Goal: Information Seeking & Learning: Learn about a topic

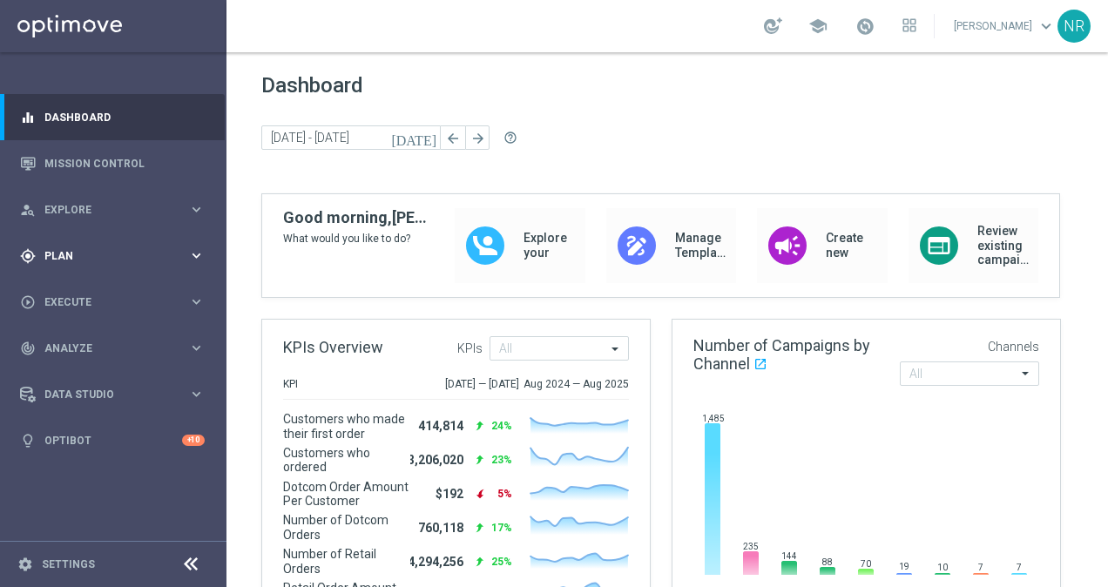
click at [80, 268] on div "gps_fixed Plan keyboard_arrow_right" at bounding box center [112, 255] width 225 height 46
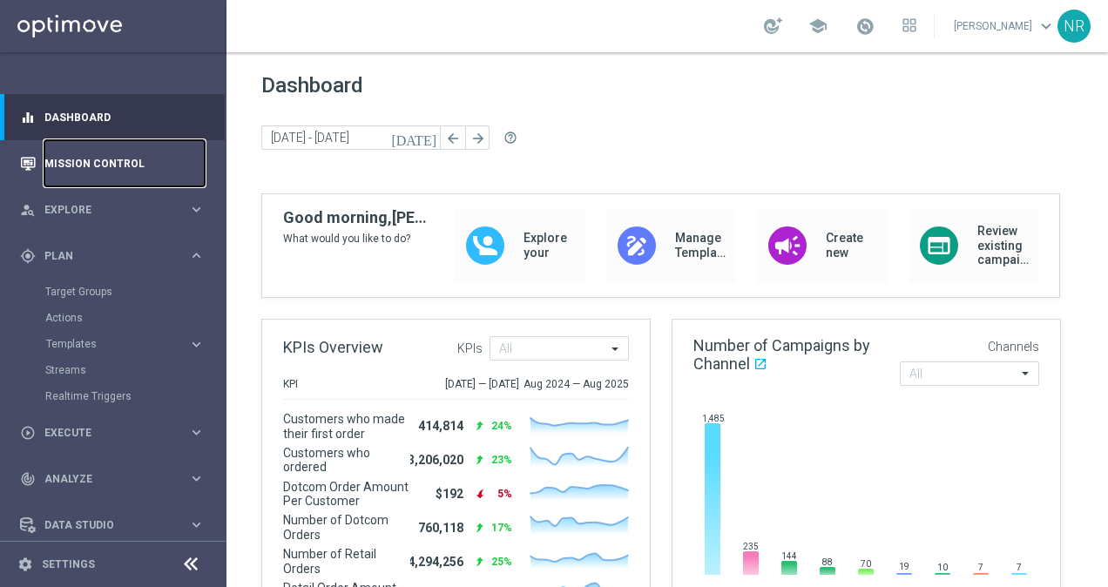
click at [118, 158] on link "Mission Control" at bounding box center [124, 163] width 160 height 46
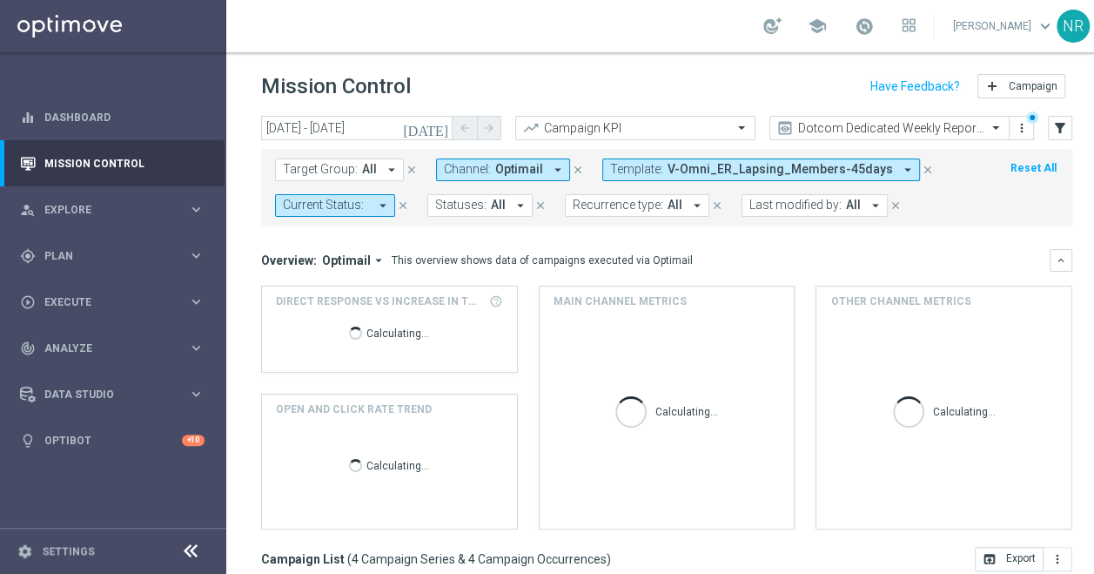
click at [922, 172] on icon "close" at bounding box center [928, 170] width 12 height 12
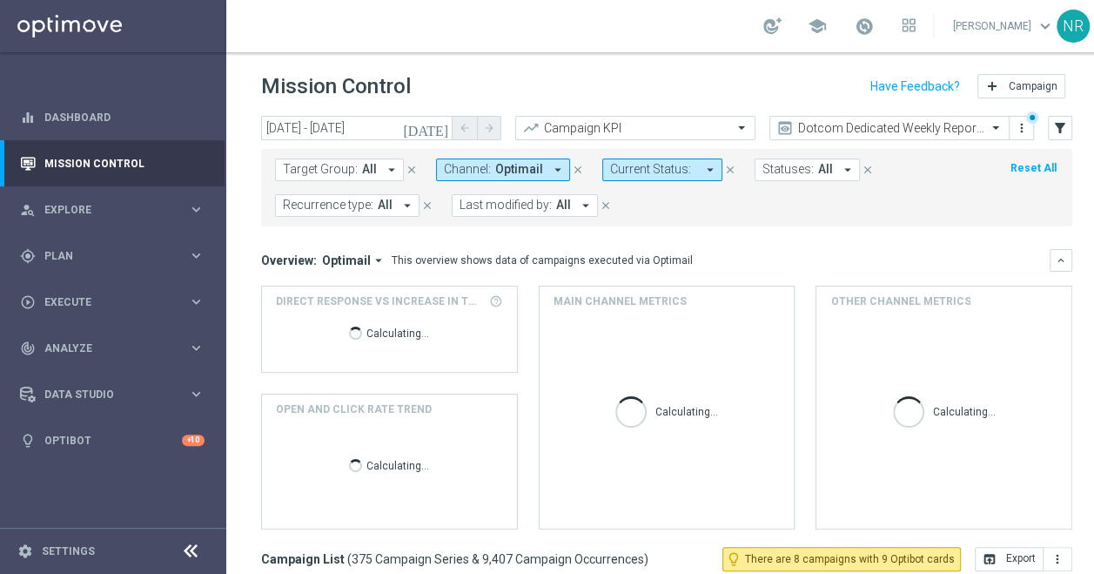
click at [342, 165] on span "Target Group:" at bounding box center [320, 169] width 75 height 15
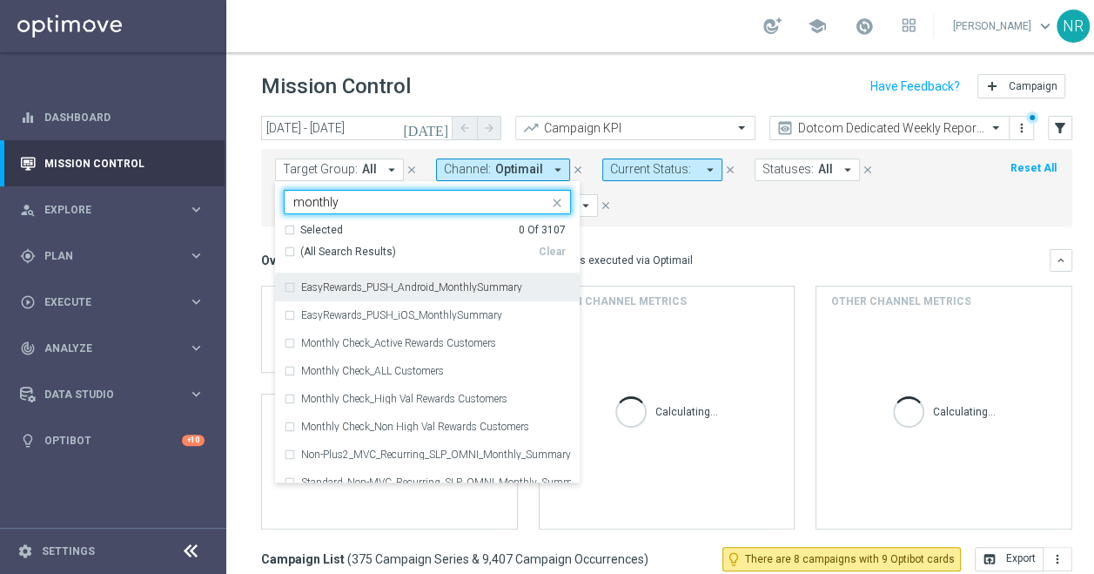
click at [345, 248] on span "(All Search Results)" at bounding box center [348, 252] width 96 height 15
type input "monthly"
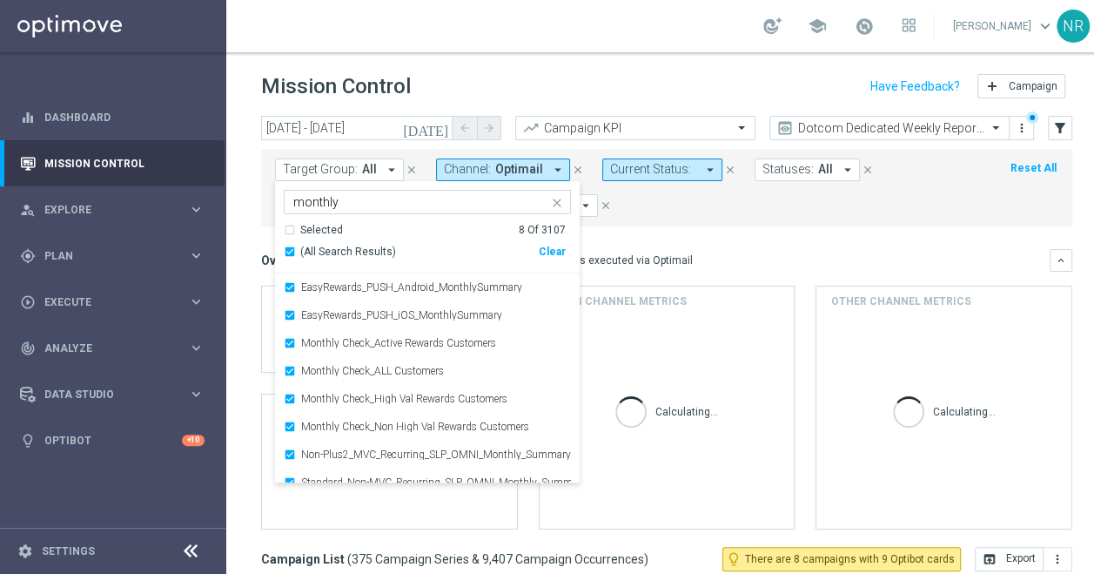
click at [730, 241] on mini-dashboard "Overview: Optimail arrow_drop_down This overview shows data of campaigns execut…" at bounding box center [666, 386] width 811 height 320
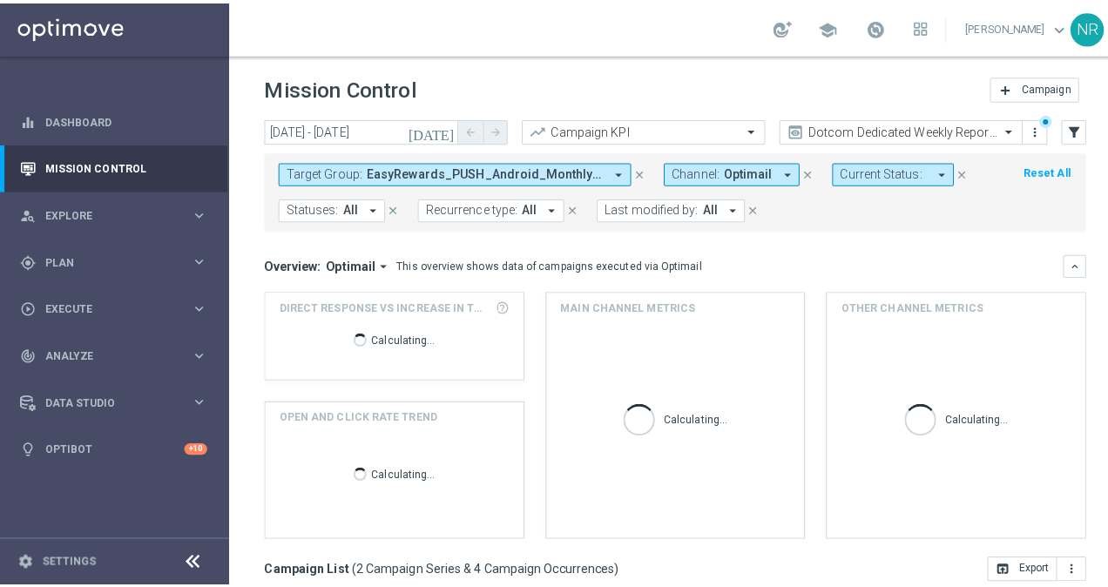
scroll to position [317, 0]
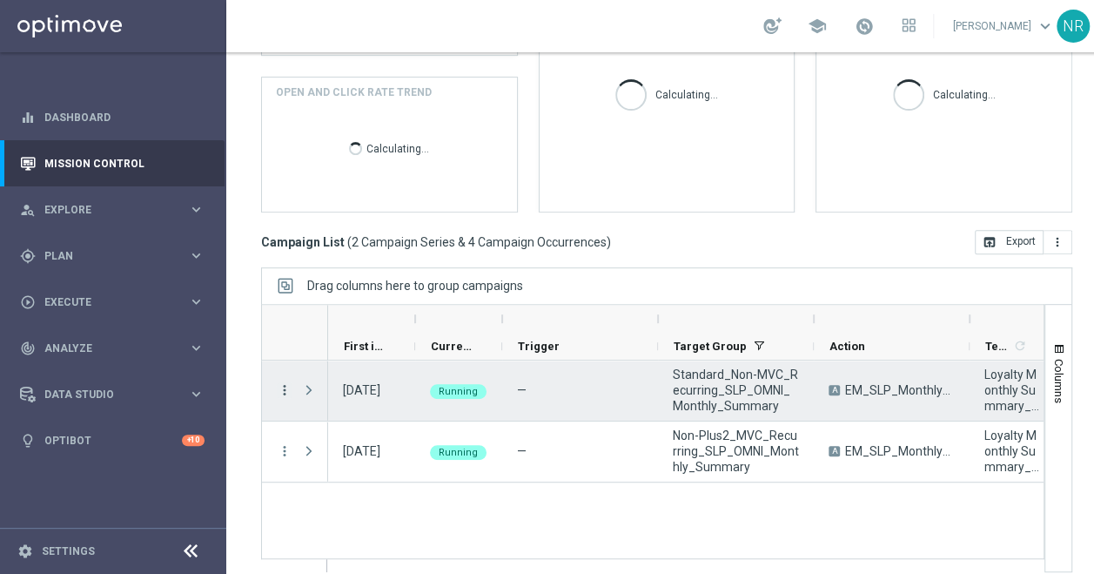
click at [281, 392] on icon "more_vert" at bounding box center [285, 390] width 16 height 16
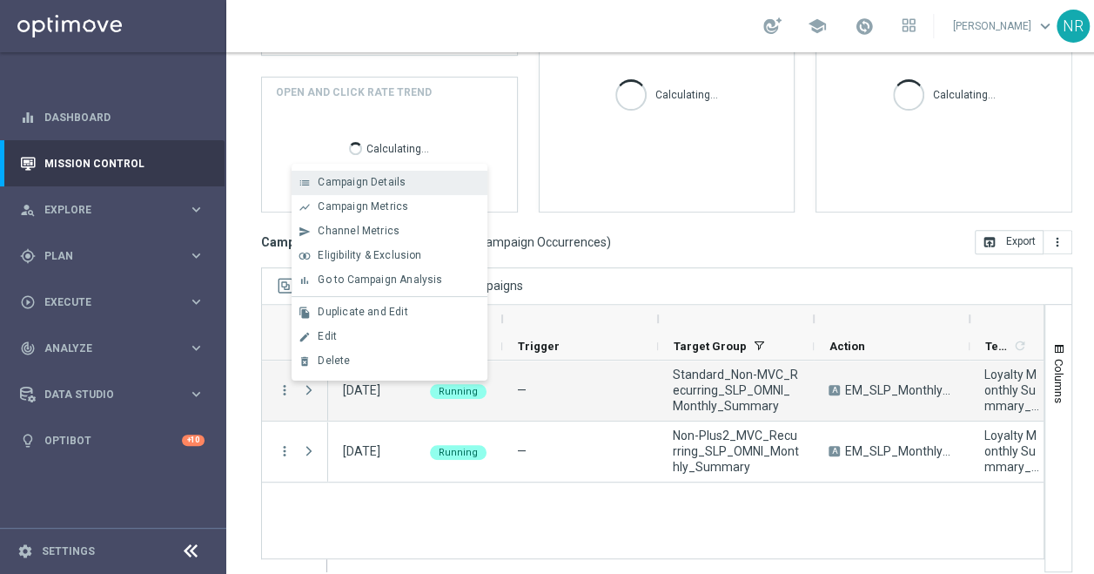
click at [404, 185] on div "Campaign Details" at bounding box center [399, 182] width 162 height 12
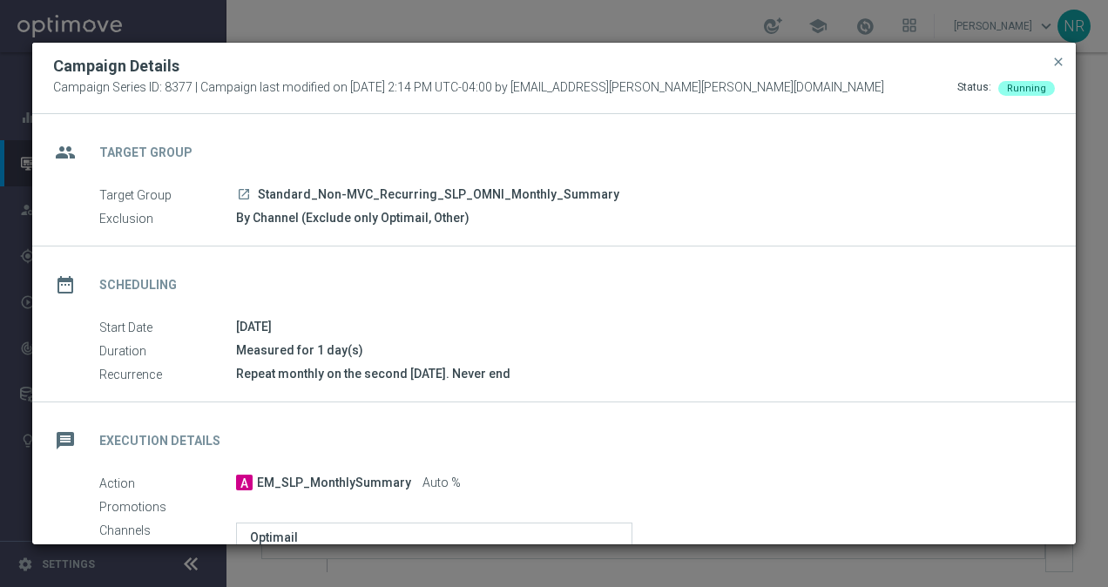
scroll to position [320, 0]
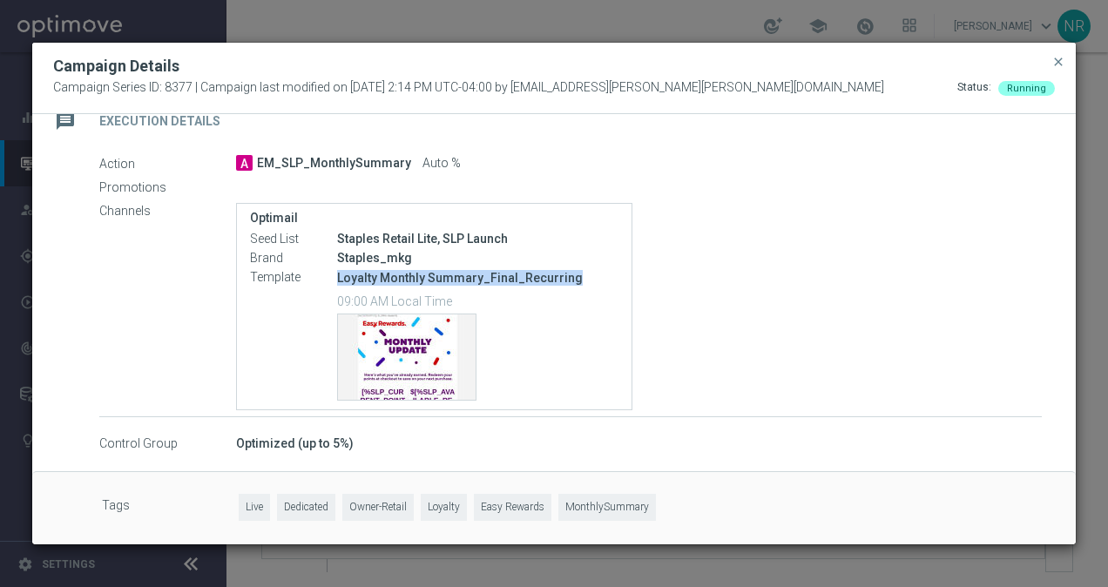
drag, startPoint x: 576, startPoint y: 279, endPoint x: 334, endPoint y: 283, distance: 242.1
click at [334, 283] on div "Template Loyalty Monthly Summary_Final_Recurring 09:00 AM Local Time Template p…" at bounding box center [434, 335] width 368 height 134
copy div "Loyalty Monthly Summary_Final_Recurring"
click at [1054, 62] on span "close" at bounding box center [1058, 62] width 14 height 14
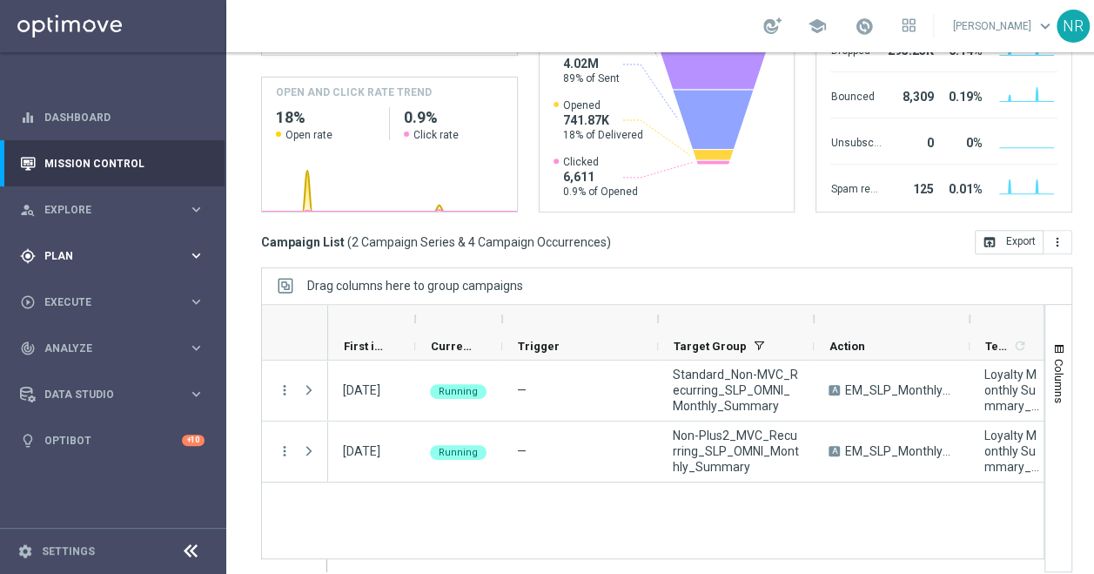
click at [138, 254] on span "Plan" at bounding box center [116, 256] width 144 height 10
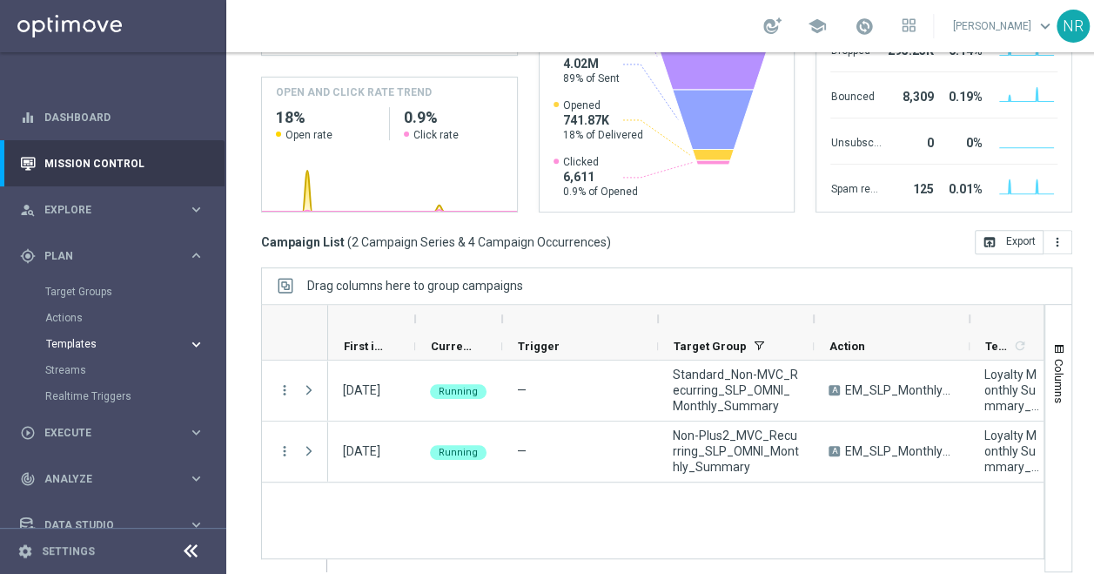
click at [77, 339] on span "Templates" at bounding box center [108, 344] width 125 height 10
click at [79, 367] on link "Optimail" at bounding box center [117, 370] width 127 height 14
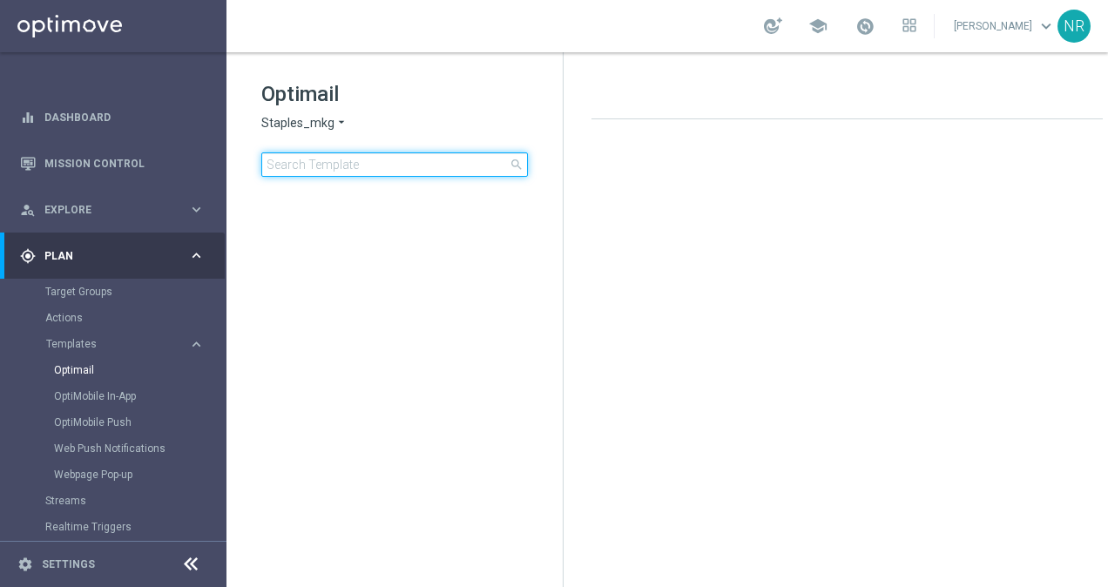
click at [352, 169] on input at bounding box center [394, 164] width 266 height 24
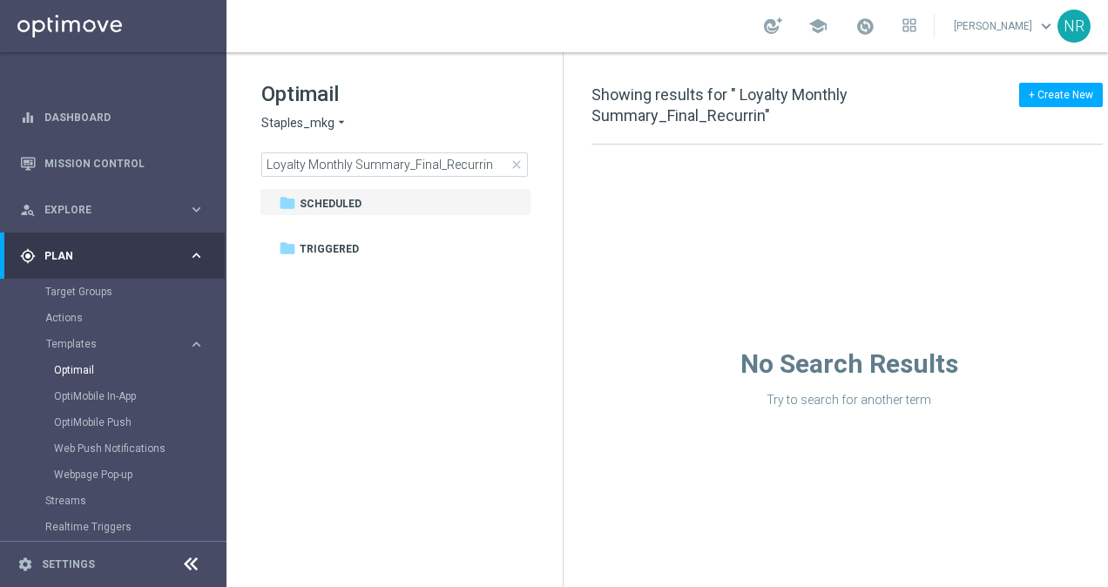
click at [738, 257] on div "No Search Results Try to search for another term" at bounding box center [848, 276] width 570 height 263
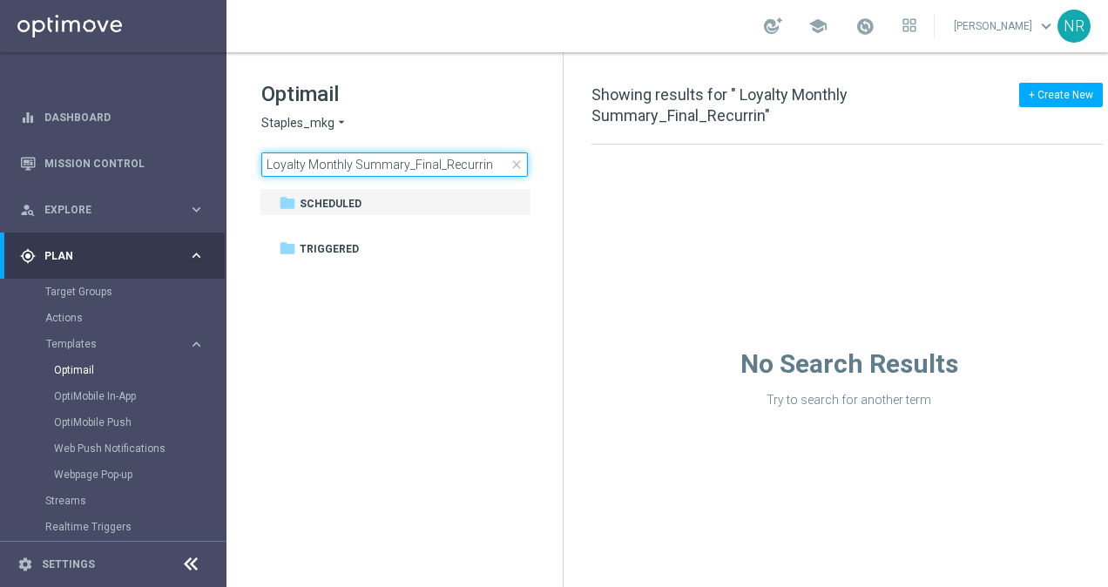
click at [489, 169] on input "Loyalty Monthly Summary_Final_Recurrin" at bounding box center [394, 164] width 266 height 24
click at [496, 164] on input "Loyalty Monthly Summary_Final_Recurrin" at bounding box center [394, 164] width 266 height 24
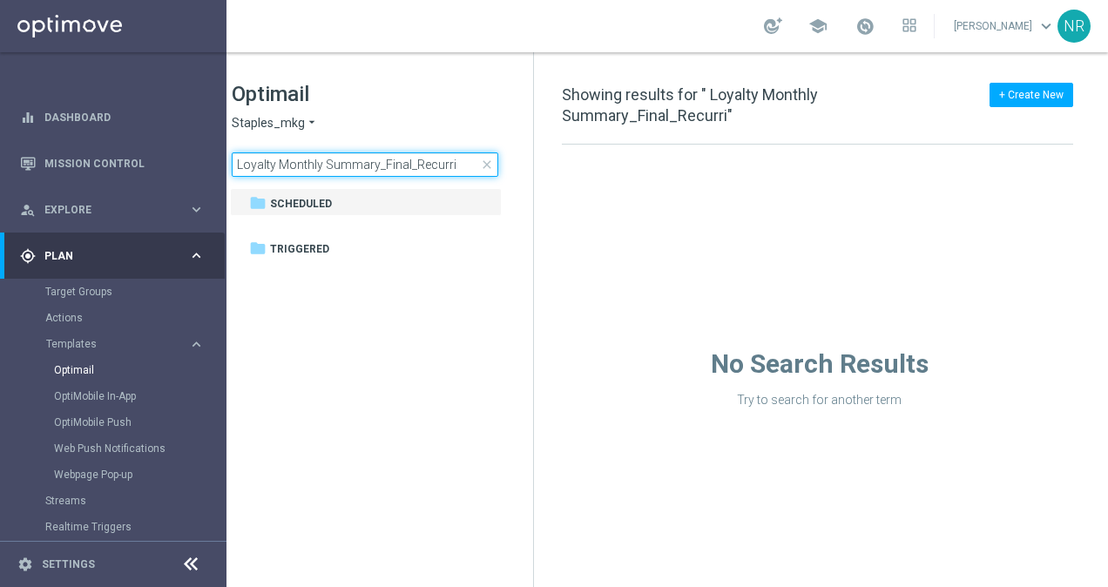
click at [239, 165] on input "Loyalty Monthly Summary_Final_Recurri" at bounding box center [365, 164] width 266 height 24
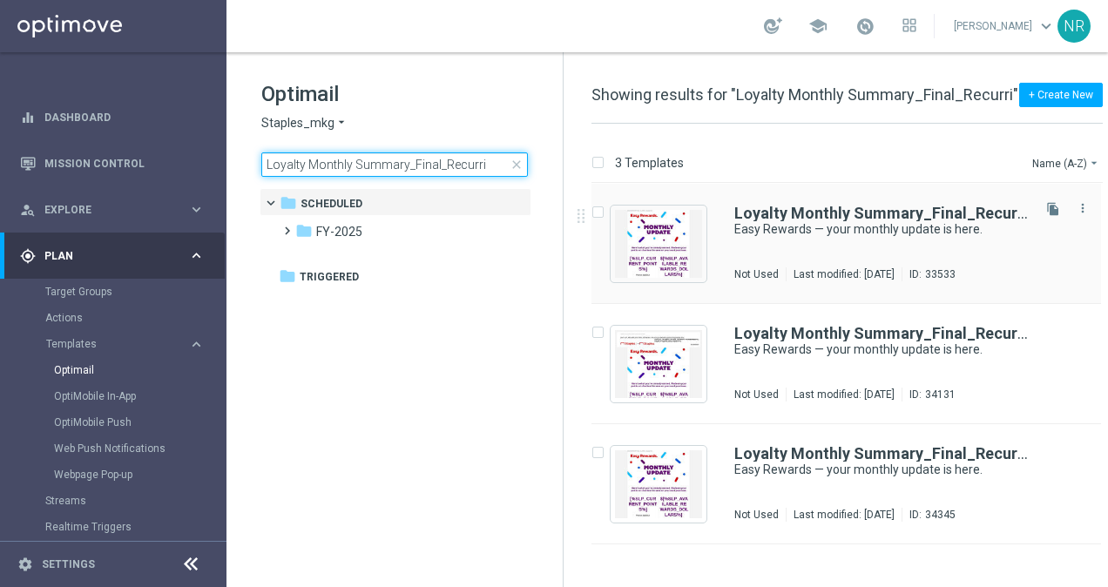
type input "Loyalty Monthly Summary_Final_Recurri"
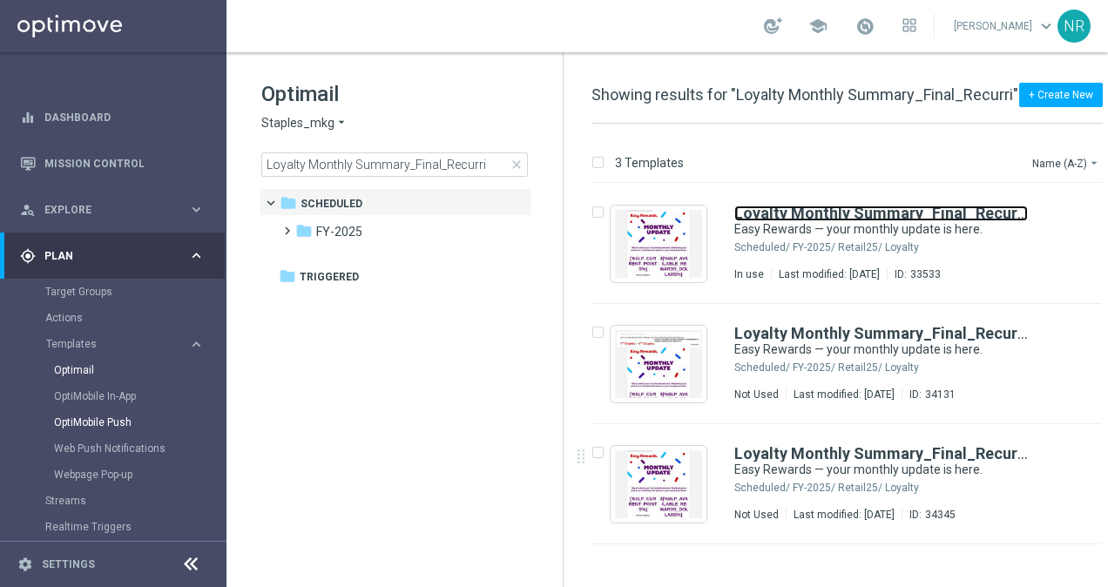
scroll to position [188, 0]
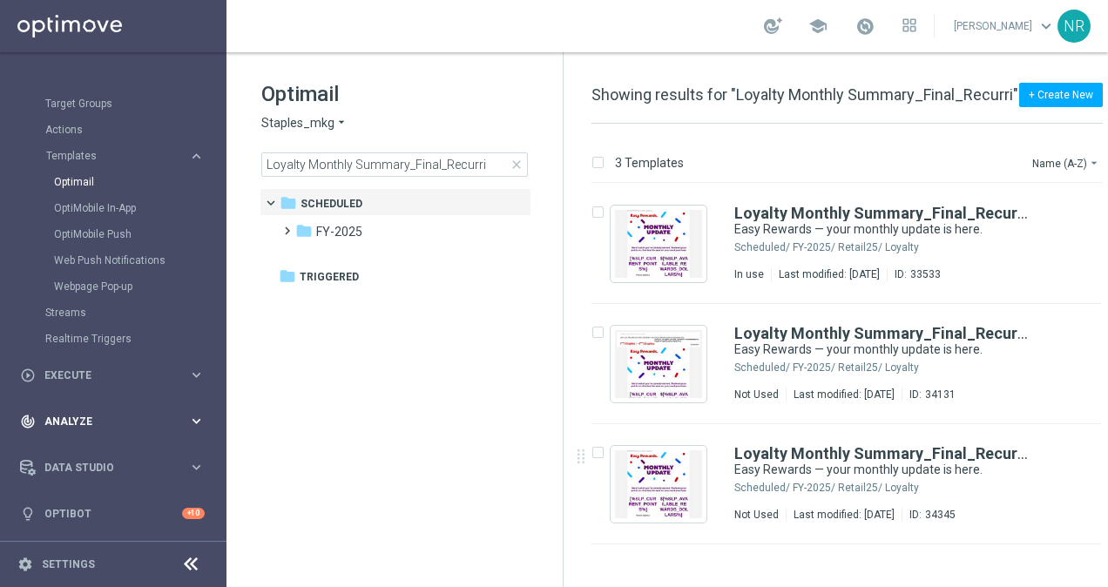
click at [99, 377] on span "Execute" at bounding box center [116, 375] width 144 height 10
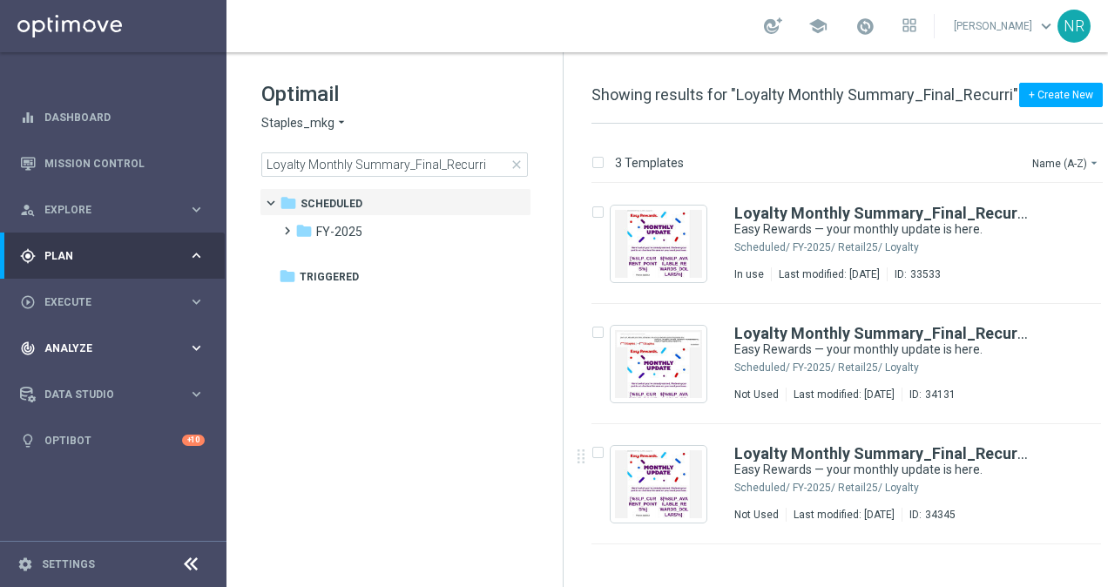
click at [89, 371] on div "track_changes Analyze keyboard_arrow_right" at bounding box center [112, 348] width 225 height 46
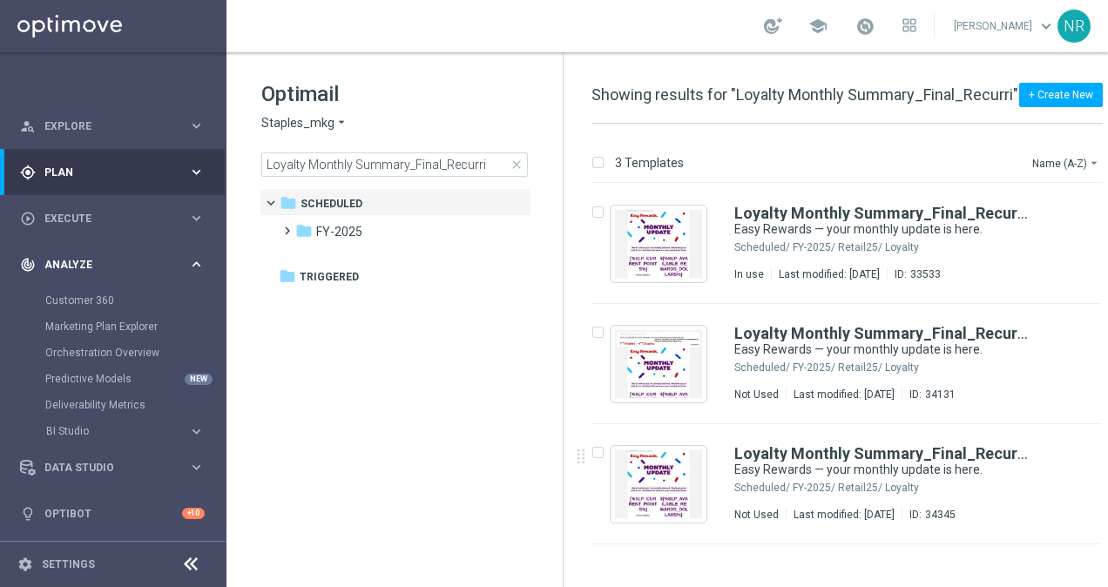
click at [85, 444] on div "Data Studio keyboard_arrow_right" at bounding box center [112, 467] width 225 height 46
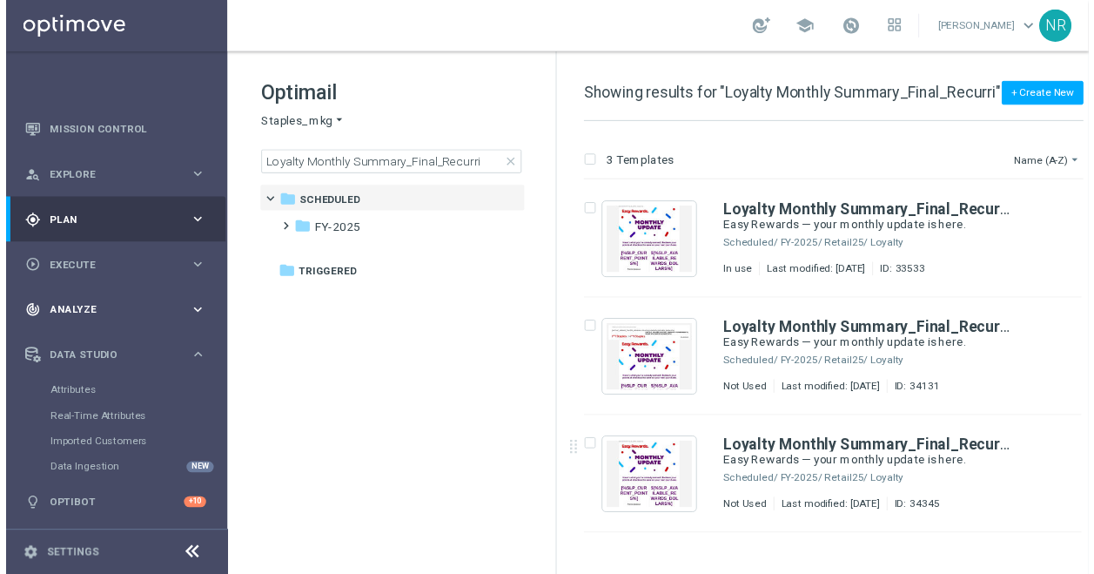
scroll to position [0, 0]
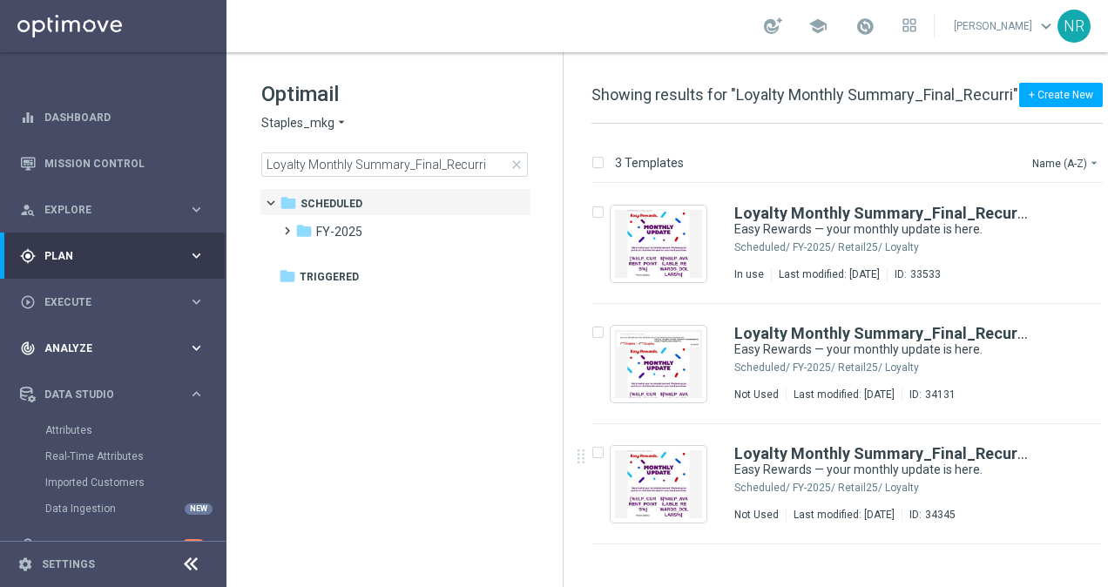
click at [107, 355] on div "track_changes Analyze keyboard_arrow_right" at bounding box center [112, 348] width 225 height 46
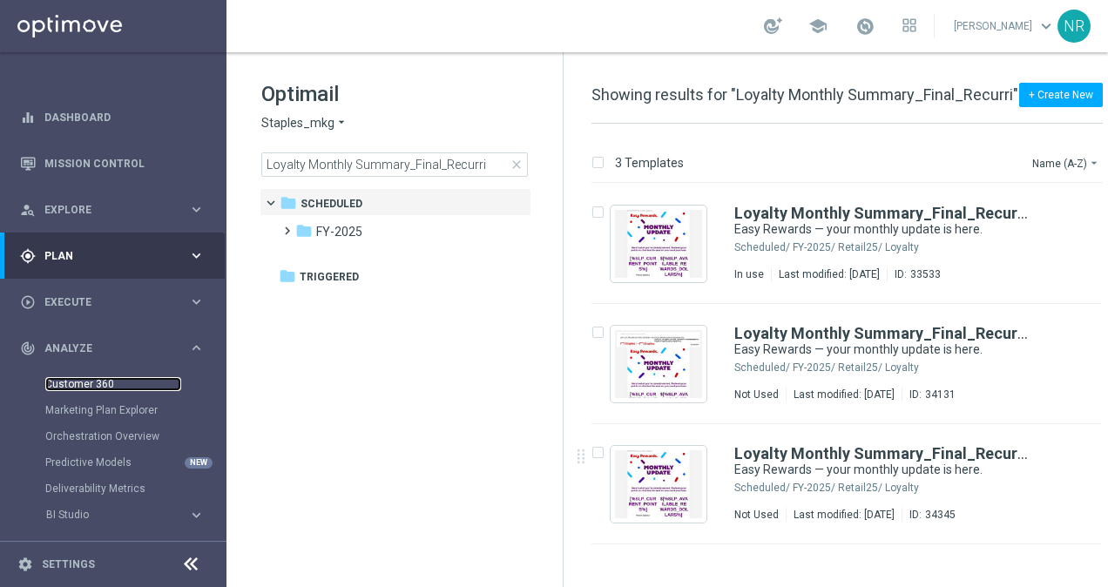
click at [89, 387] on link "Customer 360" at bounding box center [113, 384] width 136 height 14
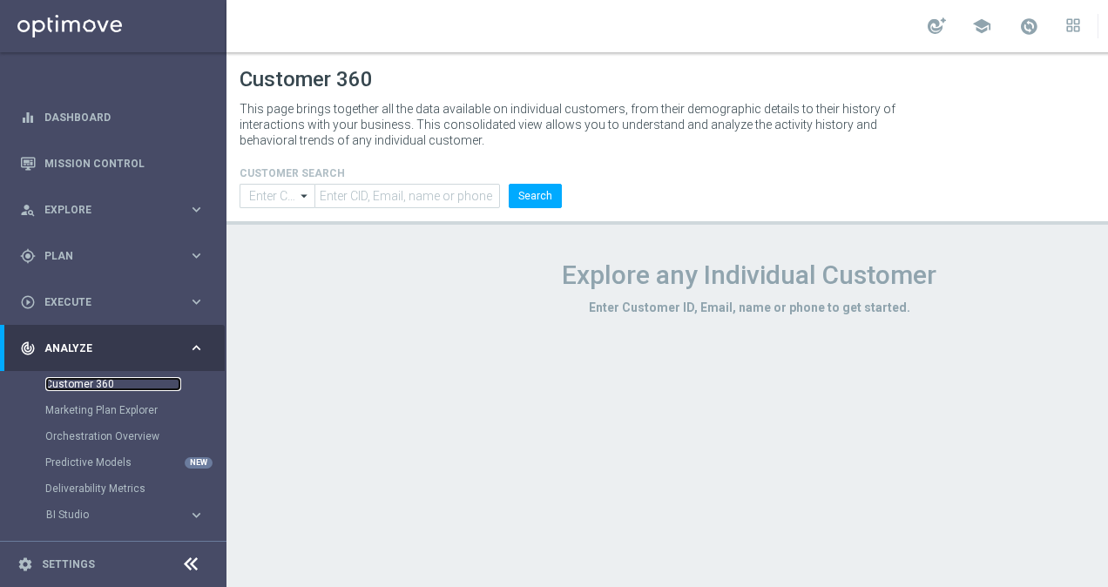
type input "Contains"
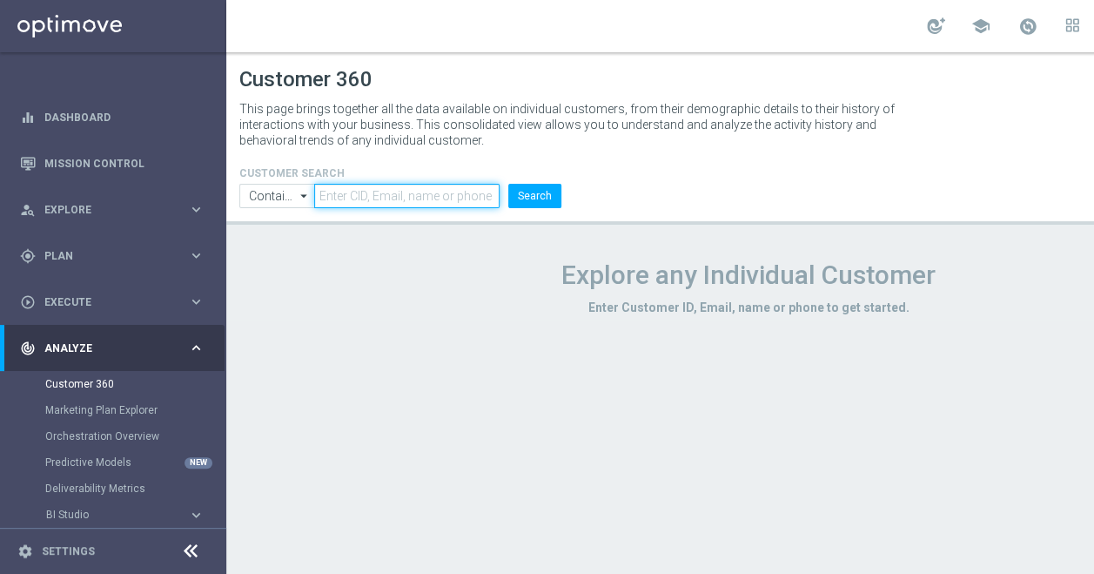
click at [423, 196] on input "text" at bounding box center [406, 196] width 185 height 24
paste input "mailto:john.day@staples.com"
drag, startPoint x: 359, startPoint y: 193, endPoint x: 311, endPoint y: 199, distance: 48.2
click at [311, 199] on ul "Contains Contains arrow_drop_down Drag here to set row groups Drag here to set …" at bounding box center [400, 196] width 331 height 24
type input "[DOMAIN_NAME][EMAIL_ADDRESS][PERSON_NAME][DOMAIN_NAME]"
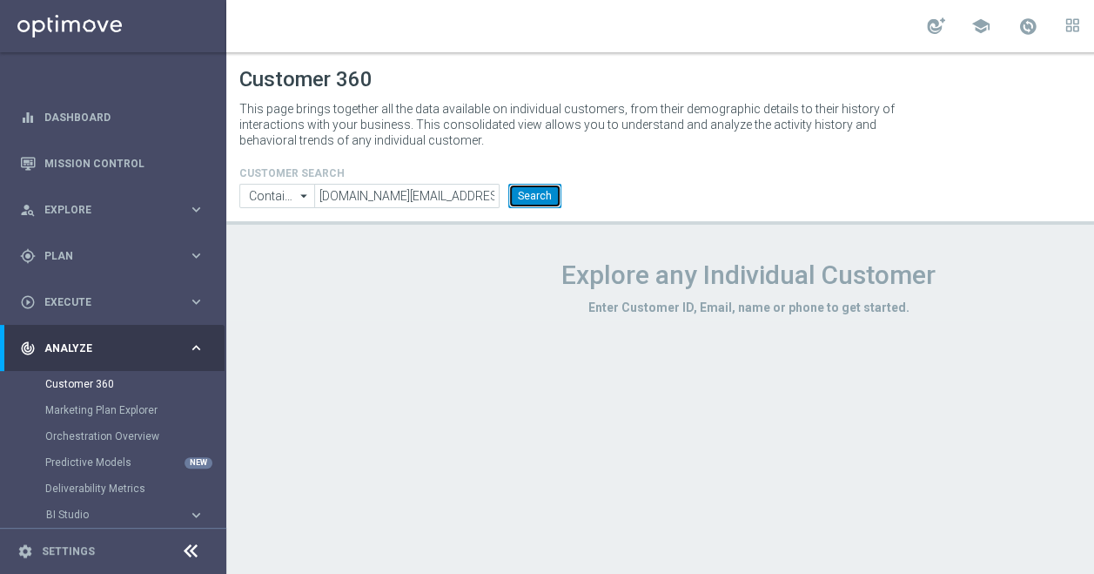
click at [547, 194] on button "Search" at bounding box center [534, 196] width 53 height 24
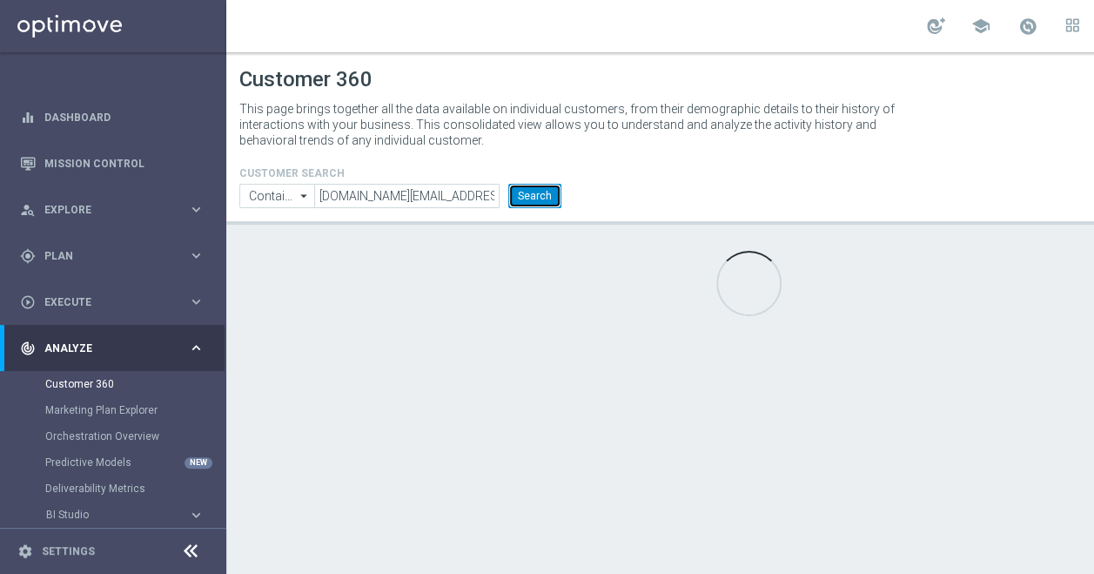
scroll to position [13, 0]
click at [516, 188] on button "Search" at bounding box center [534, 196] width 53 height 24
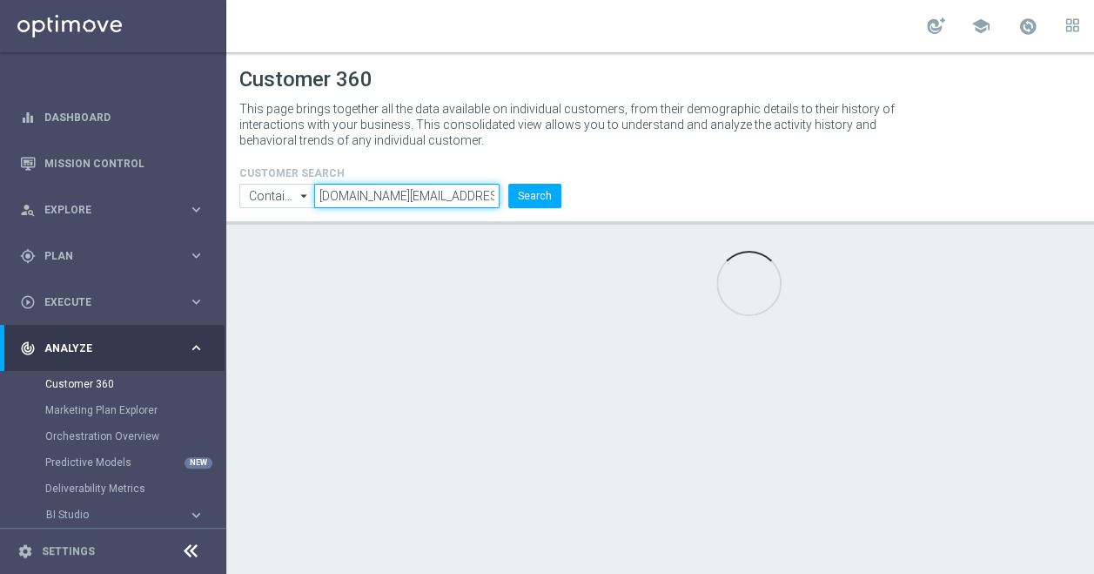
drag, startPoint x: 461, startPoint y: 192, endPoint x: 306, endPoint y: 182, distance: 154.4
click at [306, 184] on ul "Contains Contains arrow_drop_down Drag here to set row groups Drag here to set …" at bounding box center [400, 196] width 331 height 24
click at [508, 184] on button "Search" at bounding box center [534, 196] width 53 height 24
paste input "[DOMAIN_NAME][EMAIL_ADDRESS][PERSON_NAME][DOMAIN_NAME]"
type input "[DOMAIN_NAME][EMAIL_ADDRESS][PERSON_NAME][DOMAIN_NAME]"
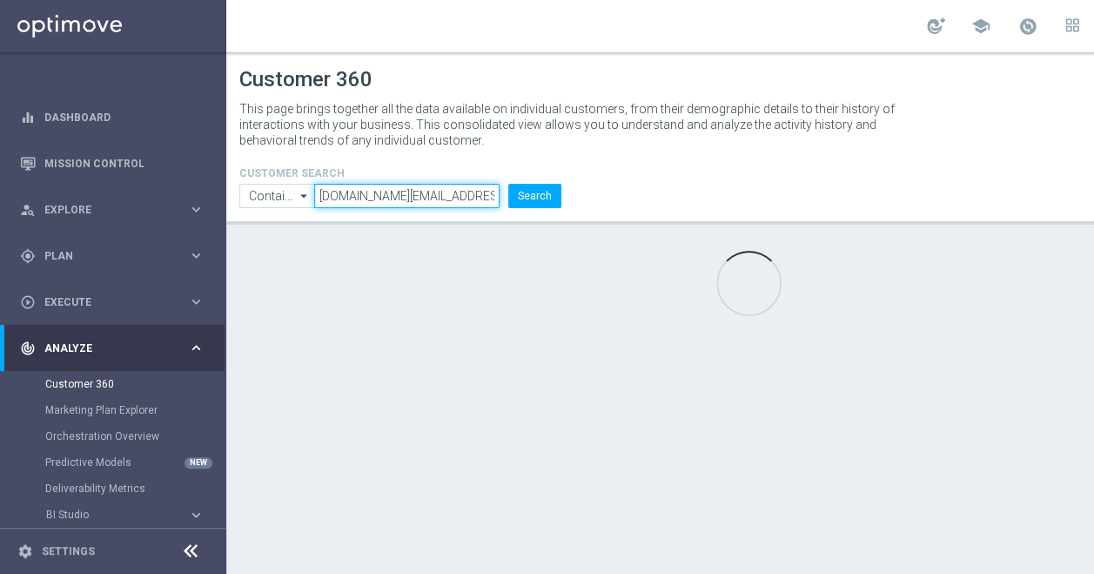
click at [508, 184] on button "Search" at bounding box center [534, 196] width 53 height 24
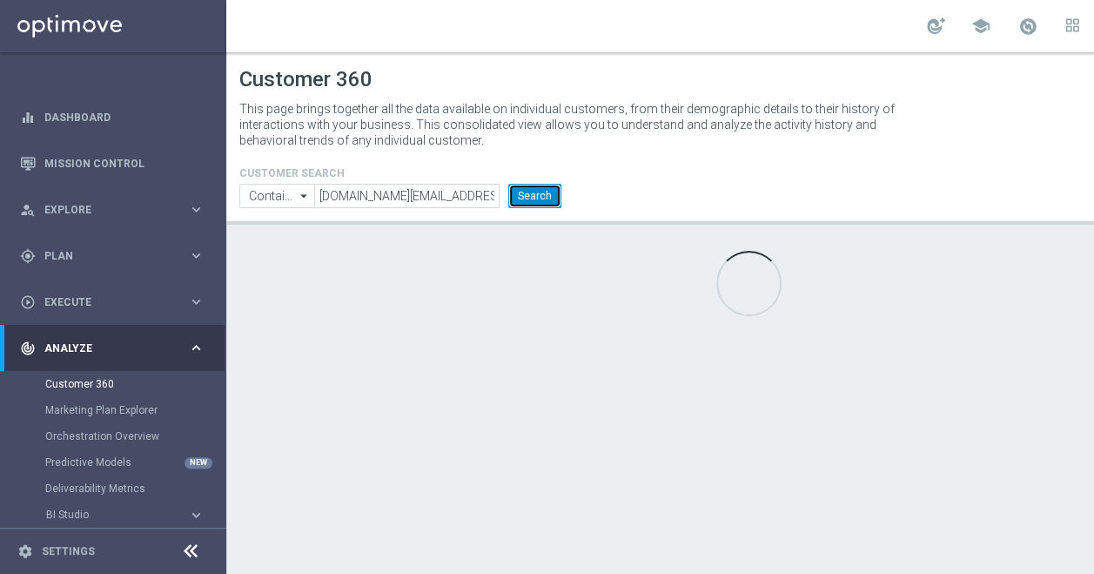
click at [540, 186] on button "Search" at bounding box center [534, 196] width 53 height 24
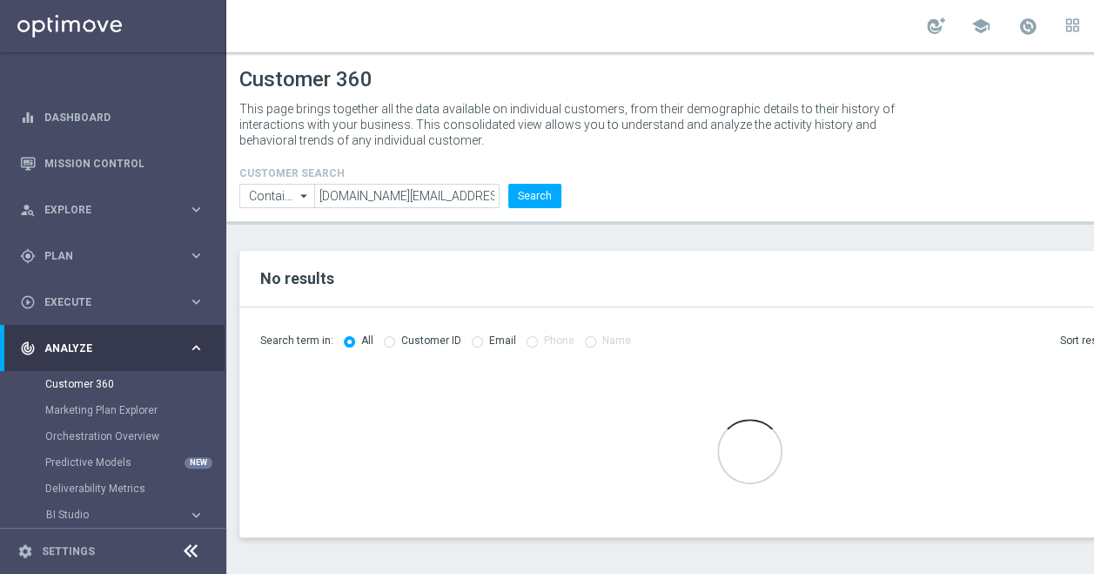
click at [472, 339] on input "radio" at bounding box center [477, 339] width 11 height 11
radio input "true"
radio input "false"
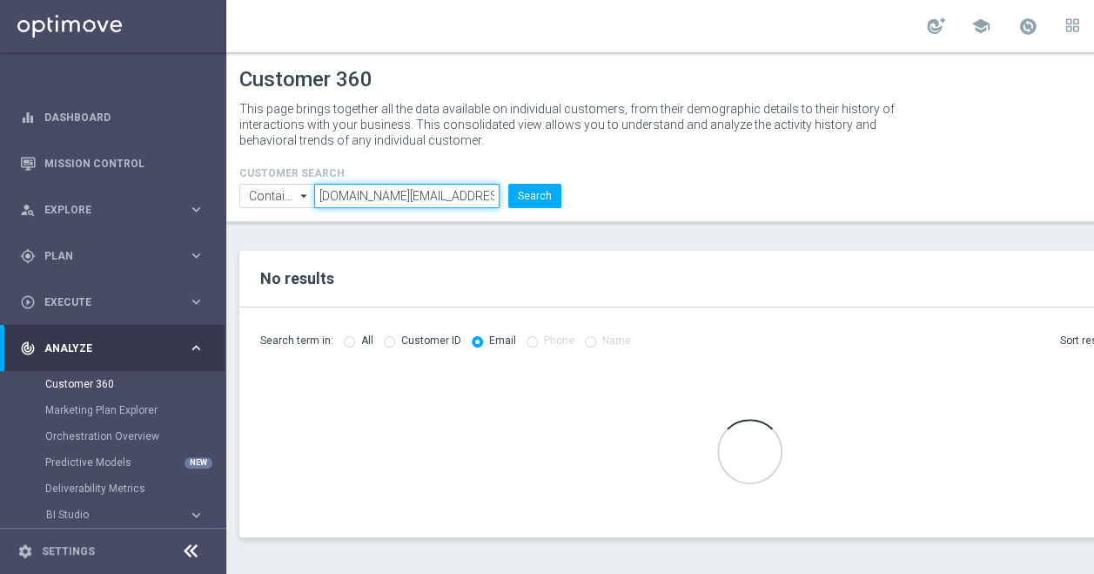
click at [426, 194] on input "[DOMAIN_NAME][EMAIL_ADDRESS][PERSON_NAME][DOMAIN_NAME]" at bounding box center [406, 196] width 185 height 24
drag, startPoint x: 477, startPoint y: 196, endPoint x: 367, endPoint y: 204, distance: 110.0
click at [367, 204] on input "[DOMAIN_NAME][EMAIL_ADDRESS][PERSON_NAME][DOMAIN_NAME]" at bounding box center [406, 196] width 185 height 24
type input "john.day"
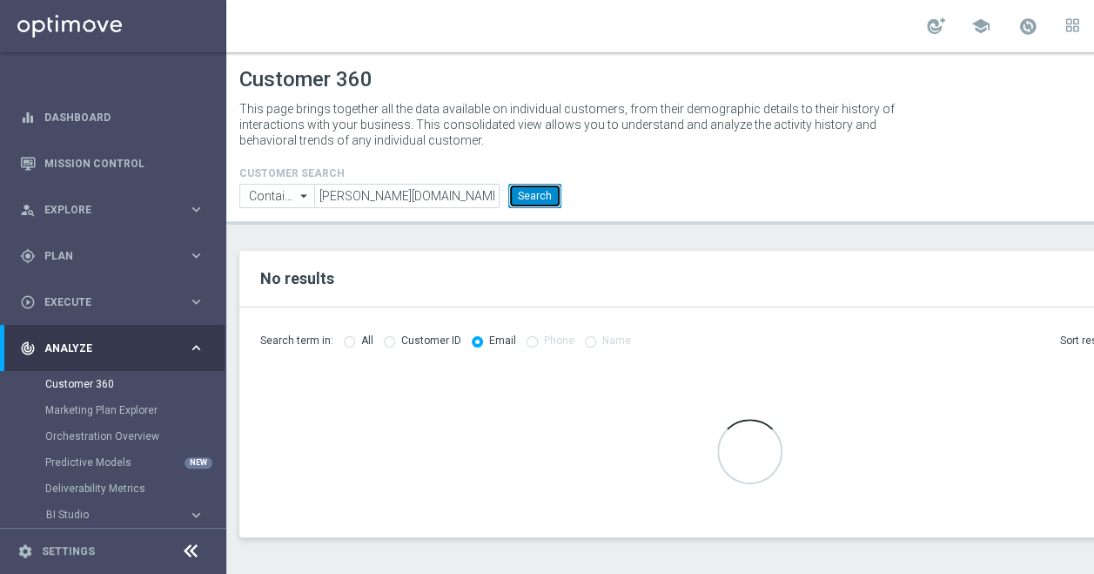
click at [529, 190] on button "Search" at bounding box center [534, 196] width 53 height 24
drag, startPoint x: 560, startPoint y: 196, endPoint x: 130, endPoint y: 401, distance: 476.3
drag, startPoint x: 130, startPoint y: 401, endPoint x: 711, endPoint y: 300, distance: 590.3
click at [711, 300] on div "No results" at bounding box center [748, 279] width 1019 height 57
click at [1070, 259] on div "No results" at bounding box center [748, 279] width 1019 height 57
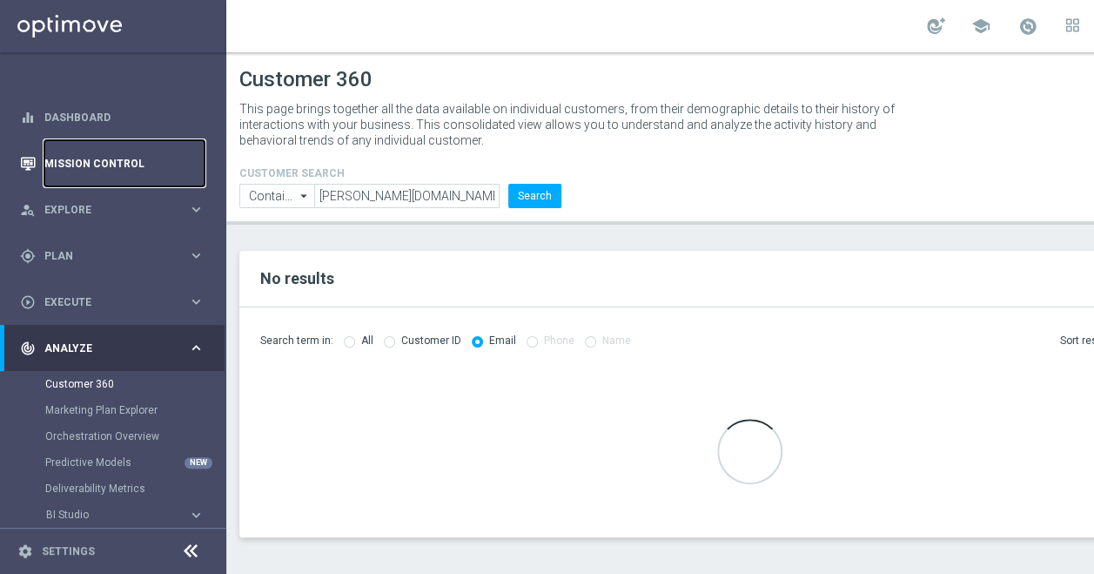
click at [125, 172] on link "Mission Control" at bounding box center [124, 163] width 160 height 46
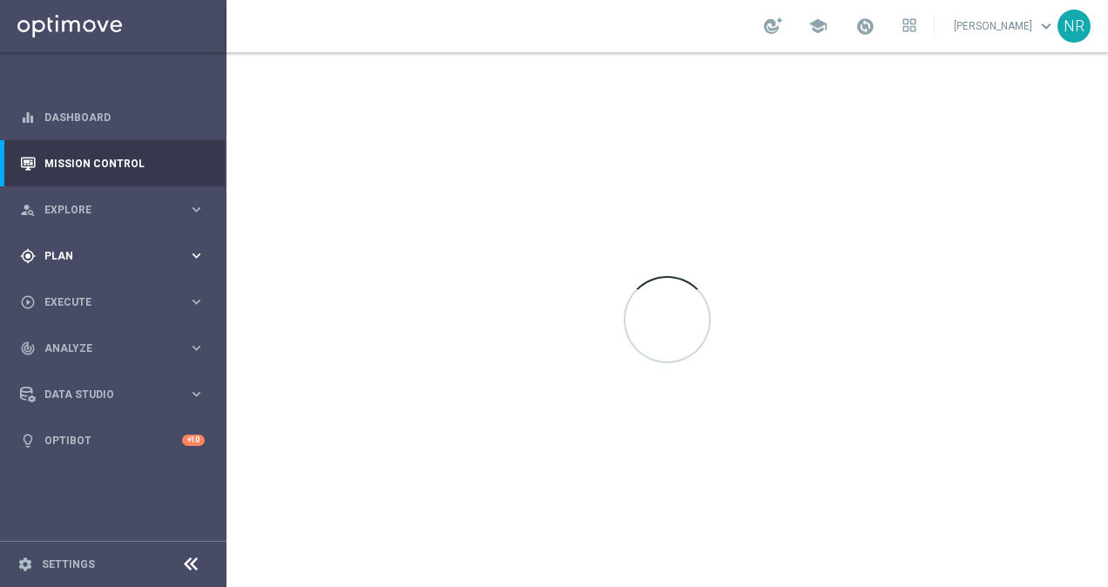
click at [85, 265] on div "gps_fixed Plan keyboard_arrow_right" at bounding box center [112, 255] width 225 height 46
click at [77, 350] on button "Templates keyboard_arrow_right" at bounding box center [125, 344] width 160 height 14
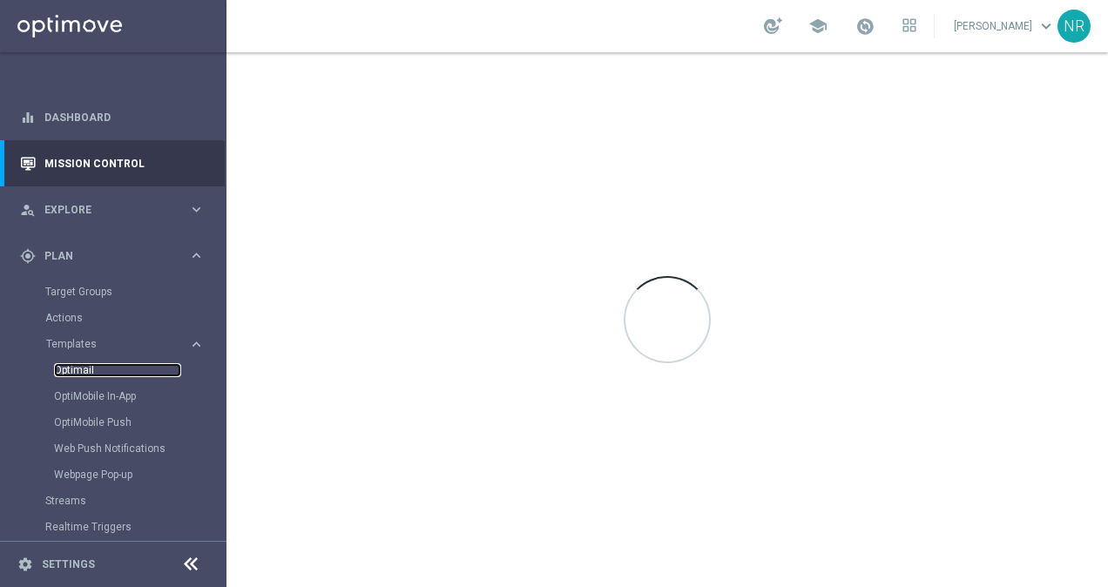
drag, startPoint x: 85, startPoint y: 374, endPoint x: 99, endPoint y: 371, distance: 14.4
click at [85, 374] on link "Optimail" at bounding box center [117, 370] width 127 height 14
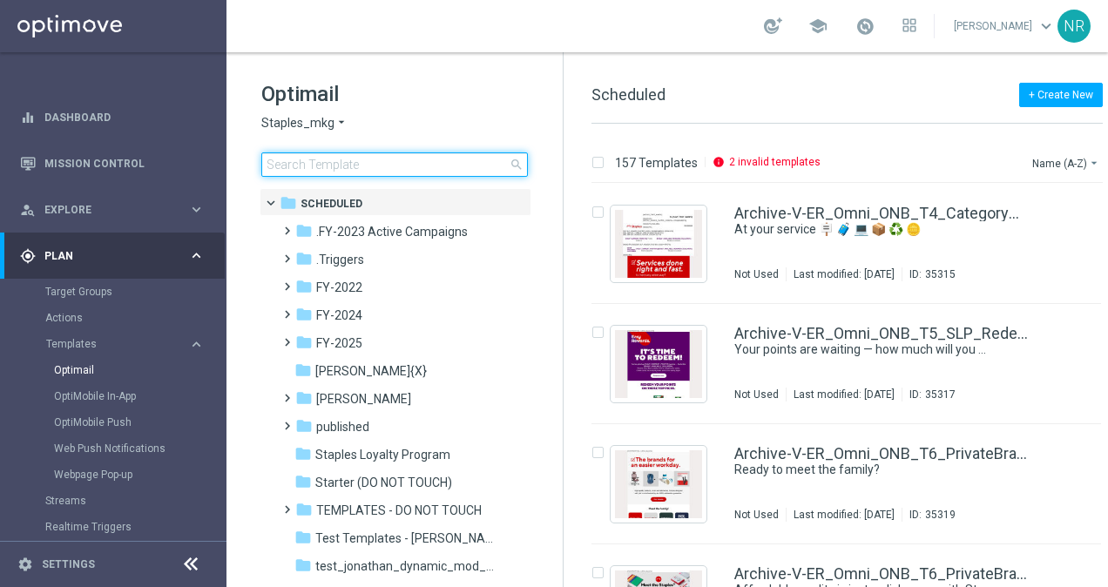
click at [333, 165] on input at bounding box center [394, 164] width 266 height 24
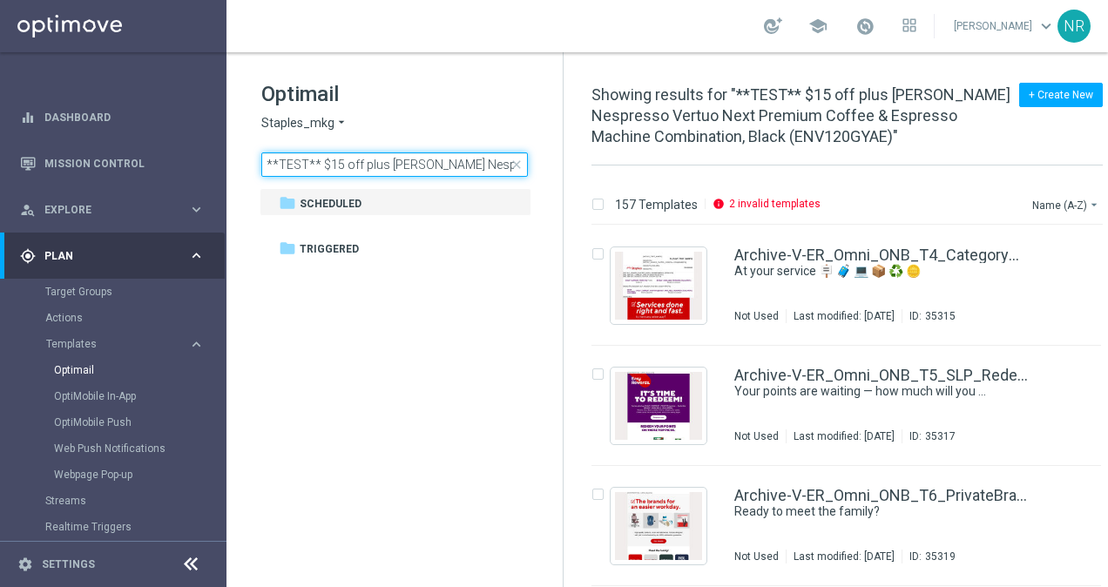
scroll to position [0, 441]
type input "**TEST** $15 off plus De'Longhi Nespresso Vertuo Next Premium Coffee & Espresso…"
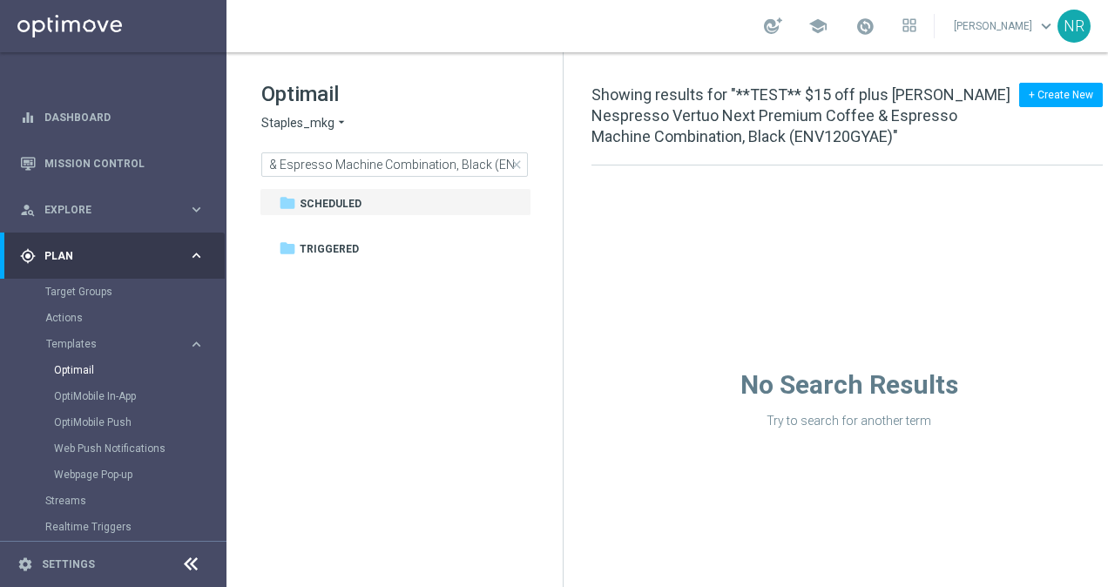
click at [517, 164] on span "close" at bounding box center [516, 165] width 14 height 14
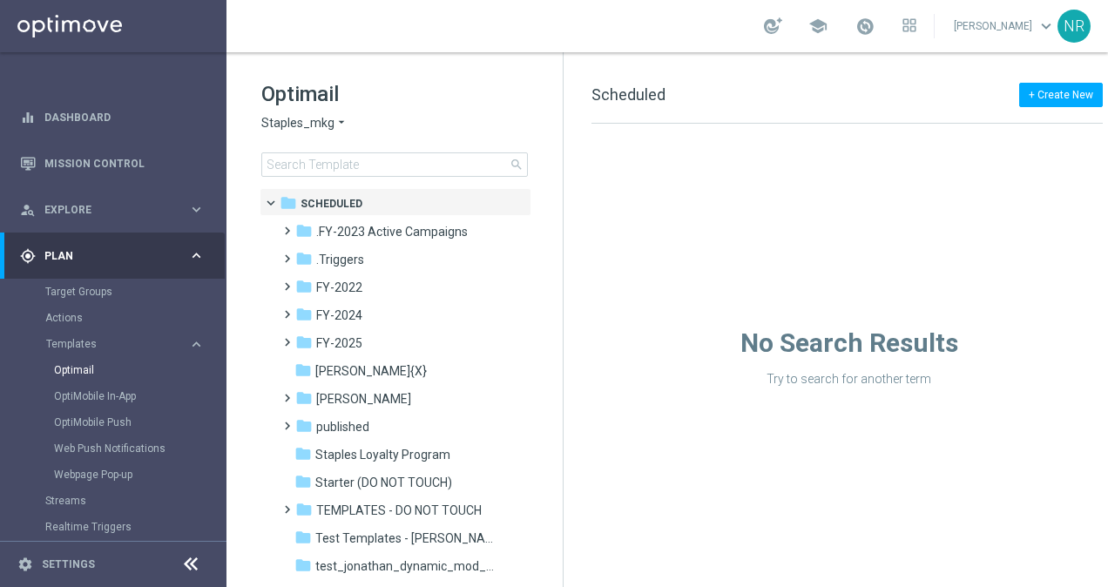
click at [515, 164] on span "search" at bounding box center [516, 165] width 14 height 14
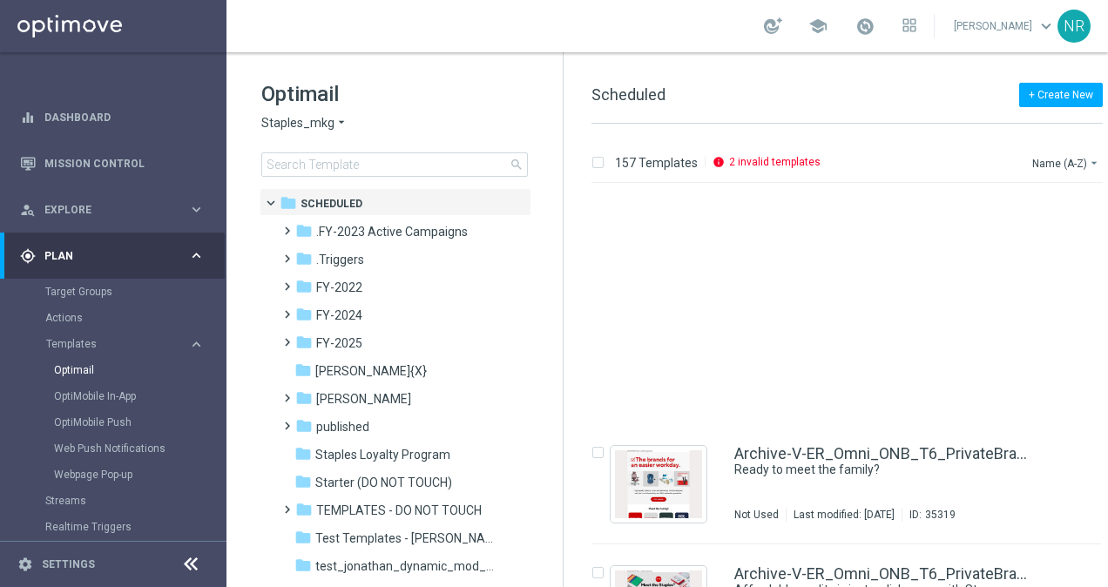
scroll to position [348, 0]
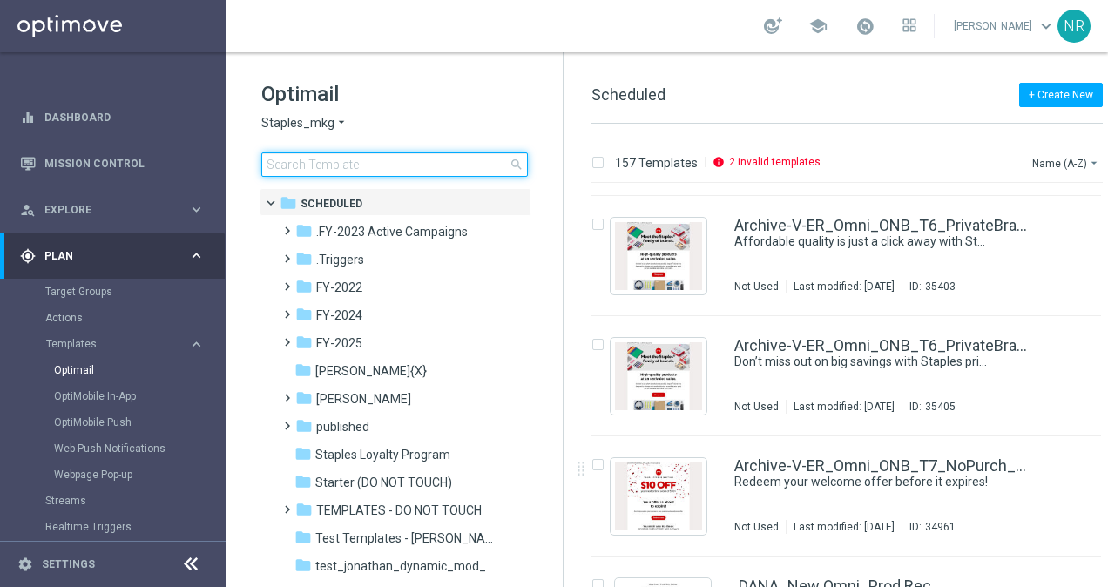
click at [376, 159] on input at bounding box center [394, 164] width 266 height 24
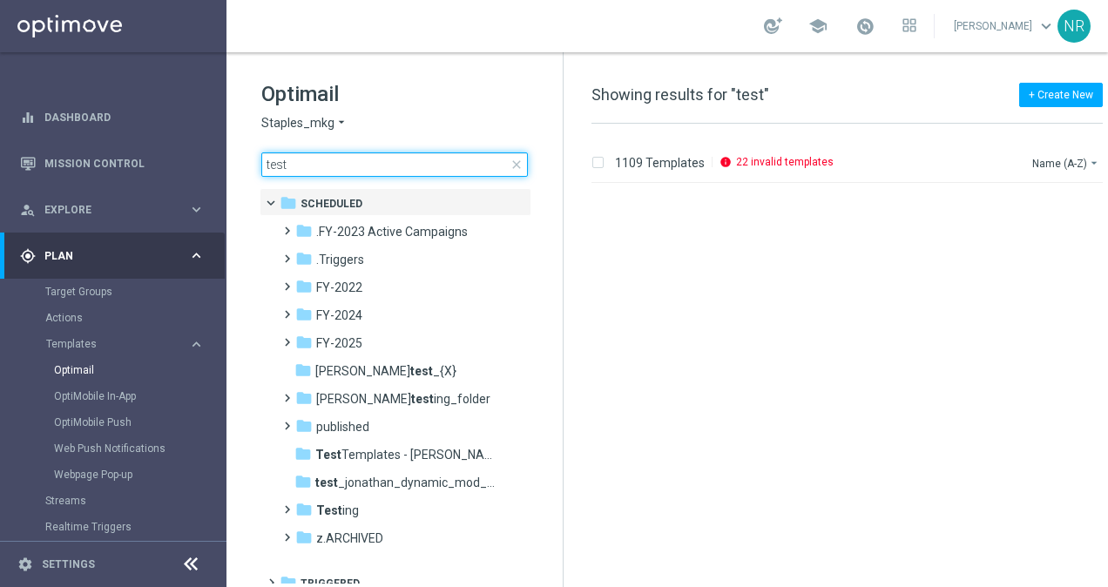
scroll to position [1741, 0]
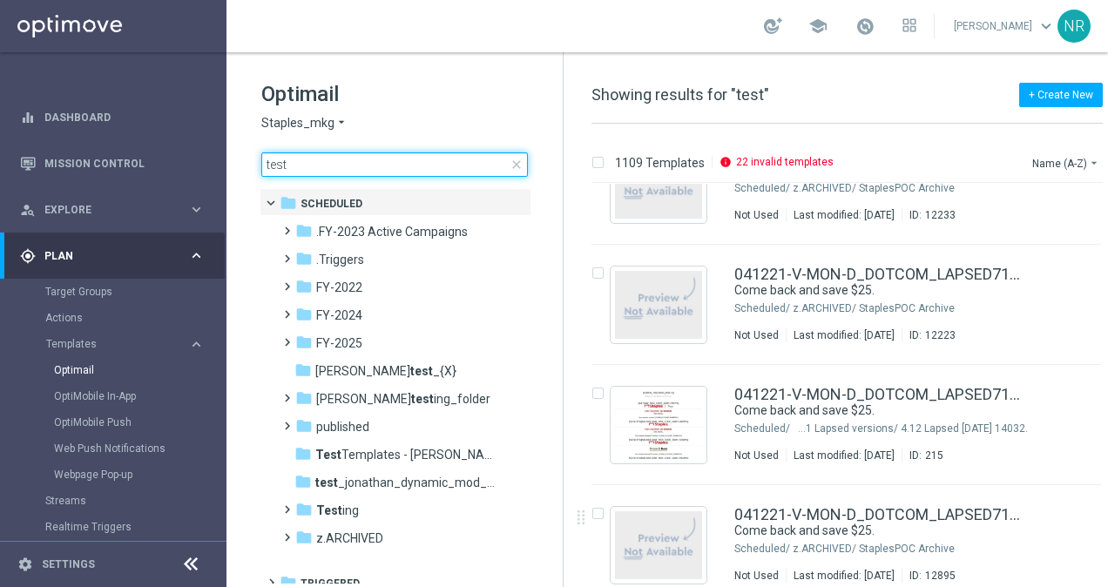
type input "test"
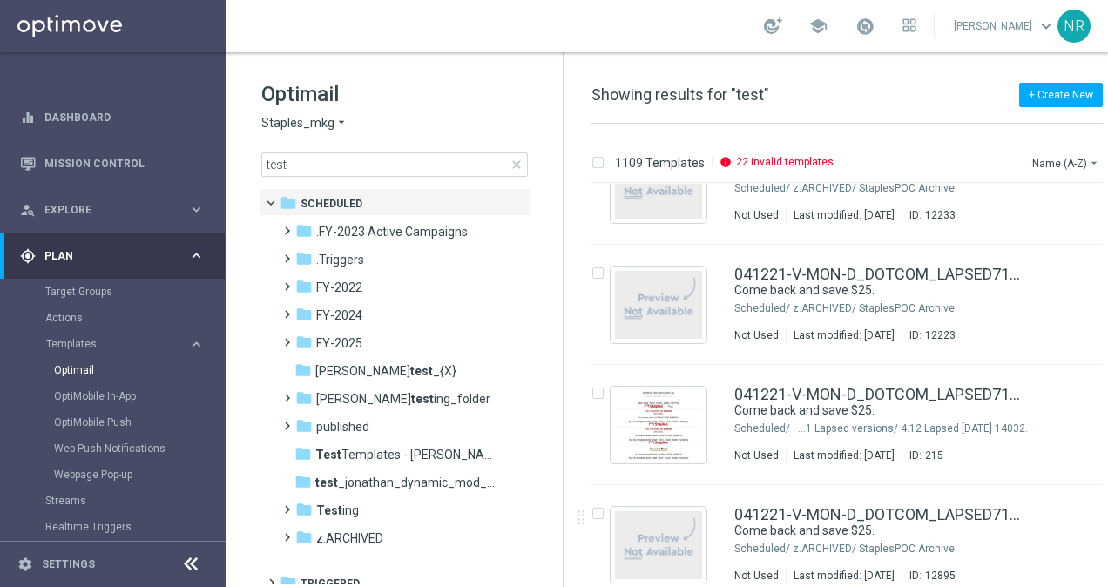
click at [197, 251] on icon "keyboard_arrow_right" at bounding box center [196, 255] width 17 height 17
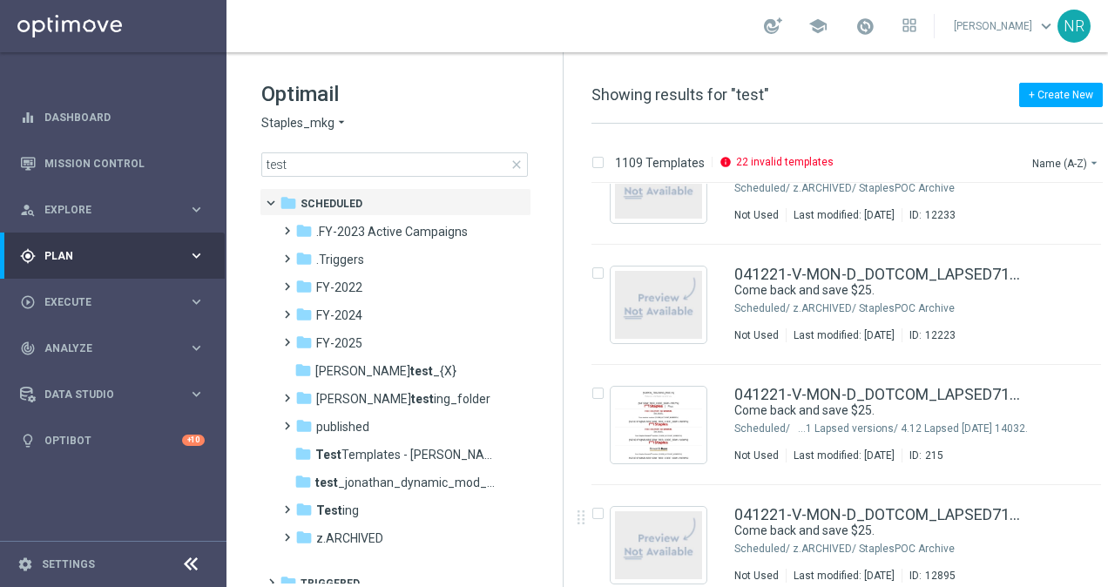
scroll to position [0, 0]
click at [114, 217] on div "person_search Explore" at bounding box center [104, 210] width 168 height 16
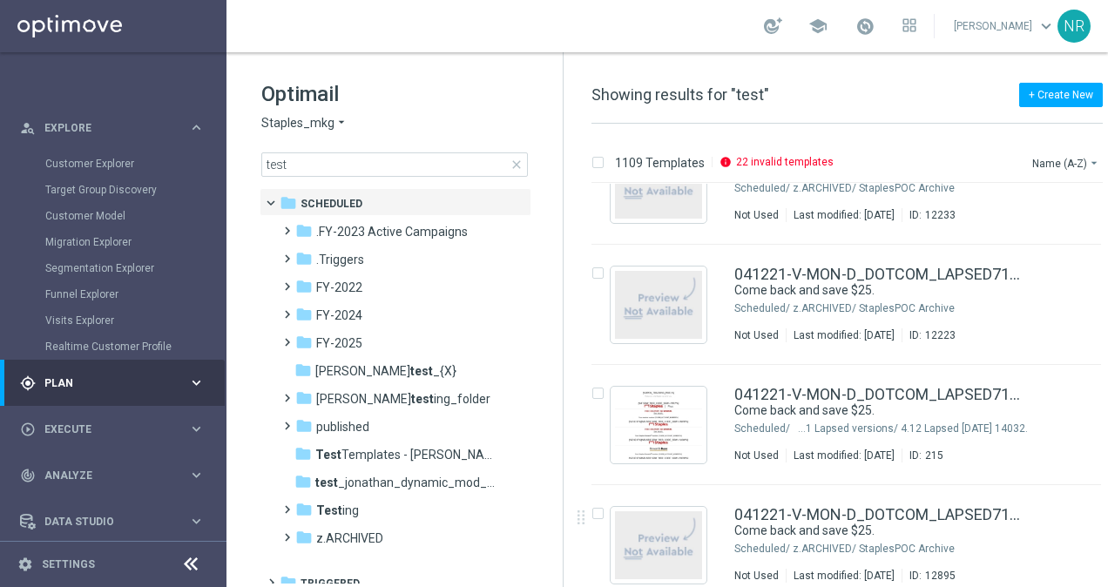
scroll to position [136, 0]
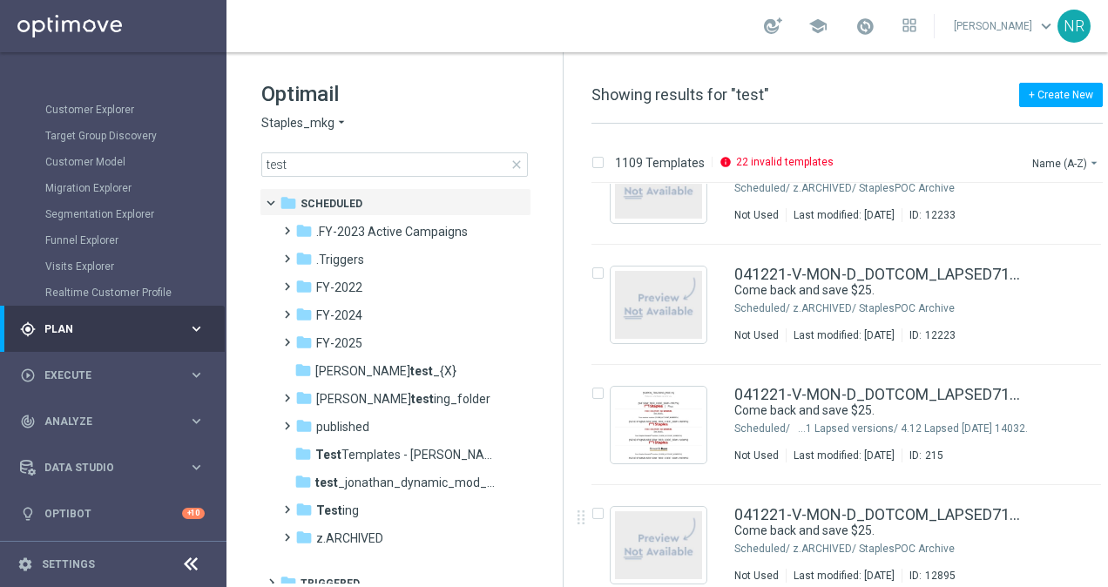
click at [93, 425] on span "Analyze" at bounding box center [116, 421] width 144 height 10
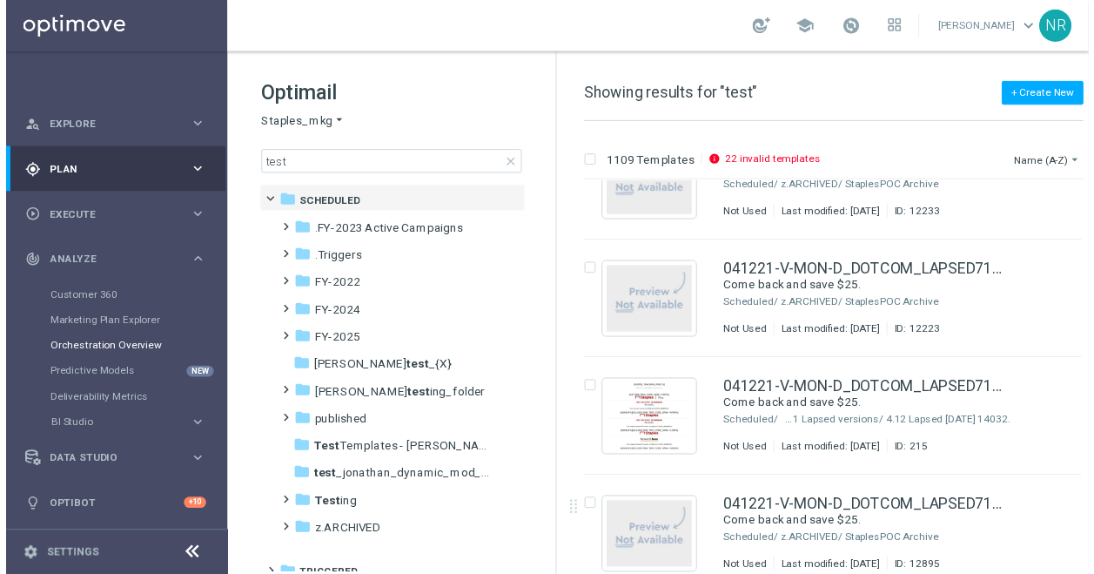
scroll to position [84, 0]
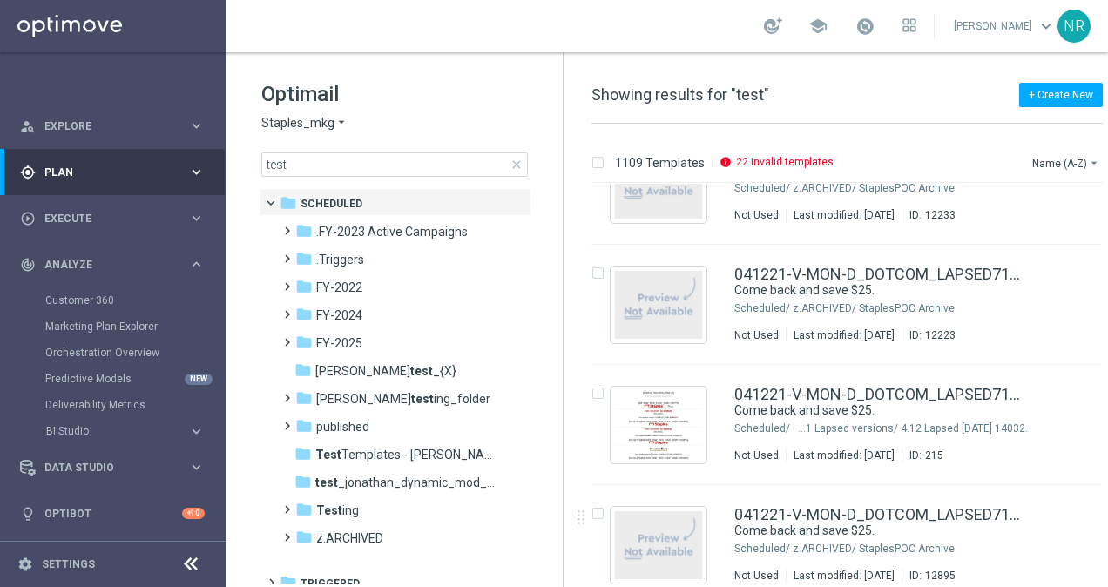
click at [103, 309] on div "Customer 360" at bounding box center [134, 300] width 179 height 26
click at [101, 302] on link "Customer 360" at bounding box center [113, 300] width 136 height 14
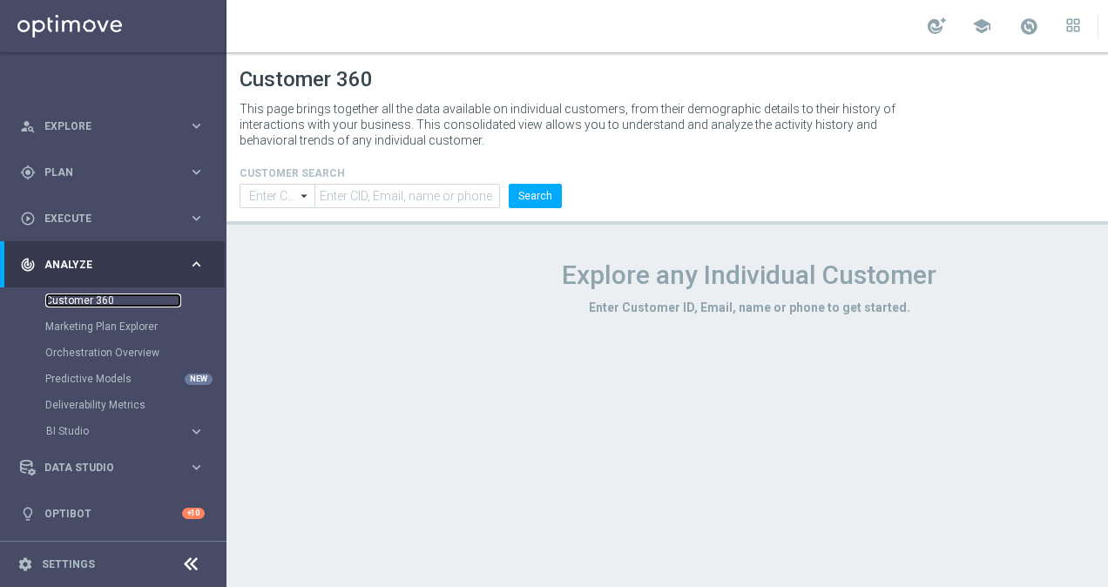
type input "Contains"
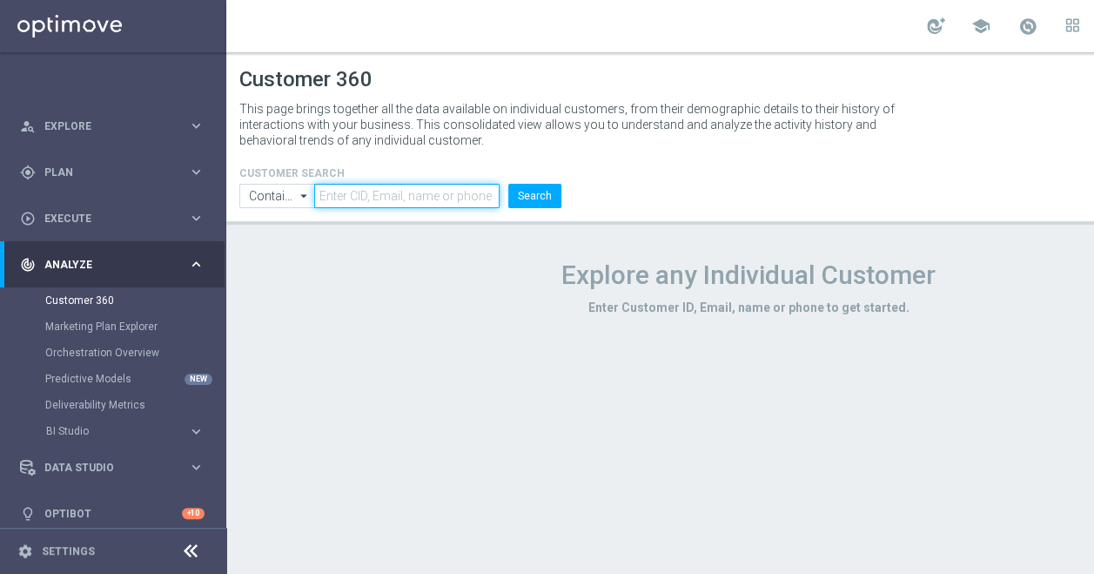
click at [428, 205] on input "text" at bounding box center [406, 196] width 185 height 24
type input "john.day"
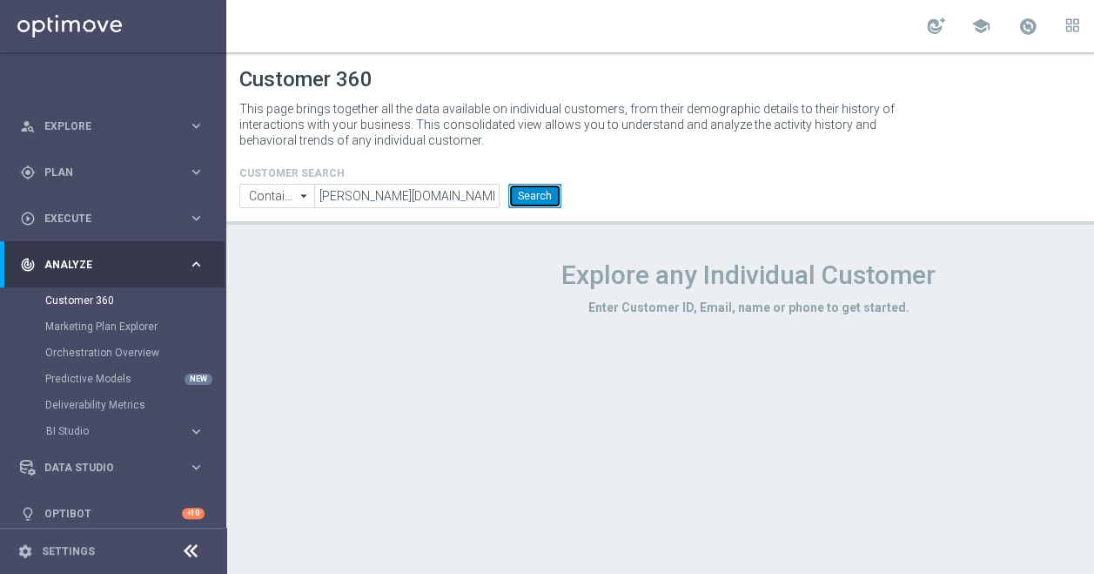
click at [559, 201] on button "Search" at bounding box center [534, 196] width 53 height 24
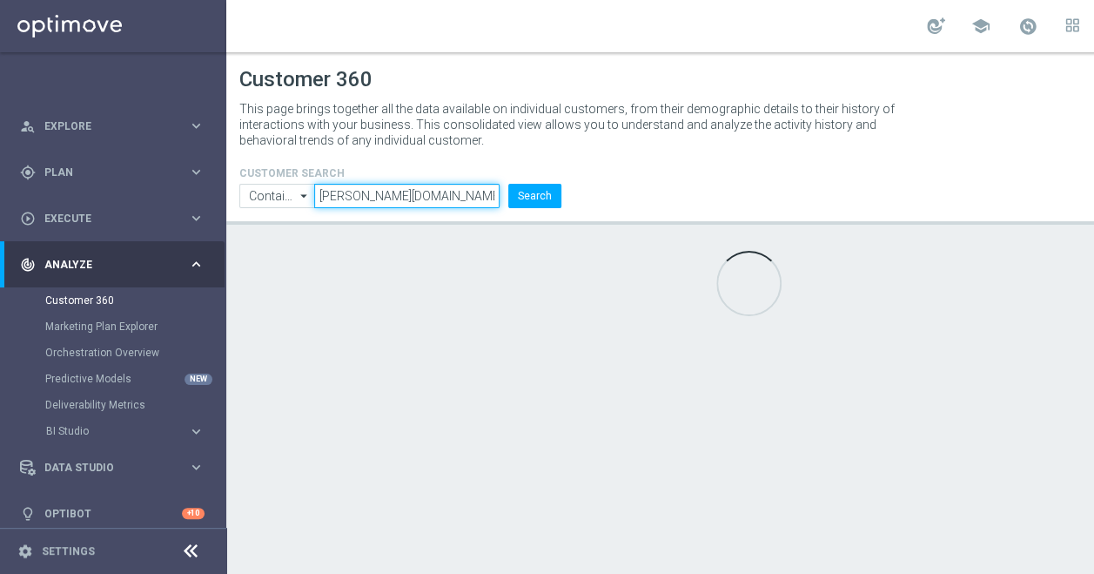
click at [413, 193] on input "john.day" at bounding box center [406, 196] width 185 height 24
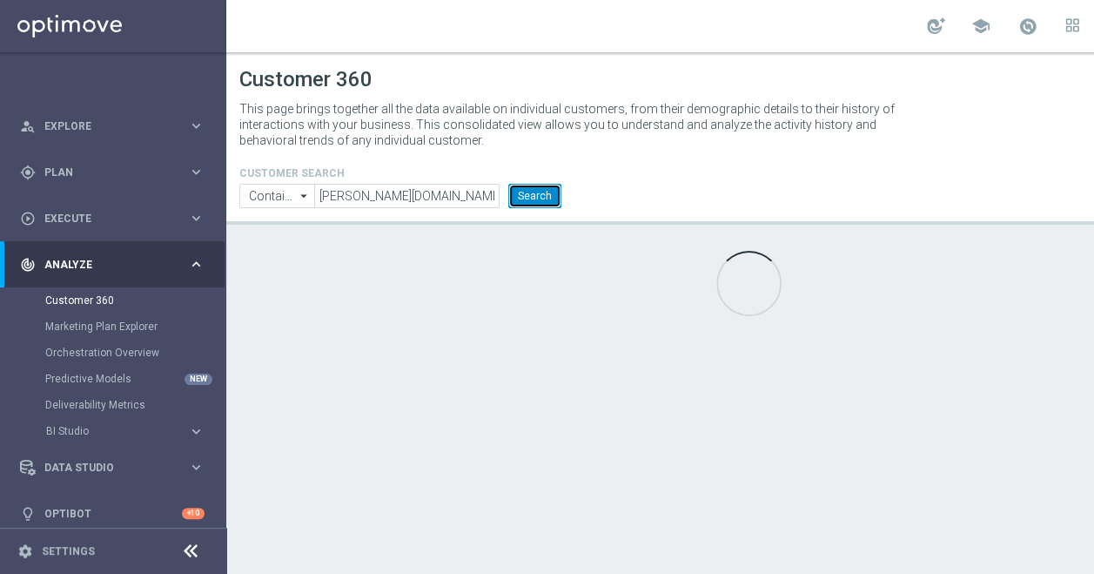
click at [528, 185] on button "Search" at bounding box center [534, 196] width 53 height 24
click at [91, 165] on div "gps_fixed Plan" at bounding box center [104, 173] width 168 height 16
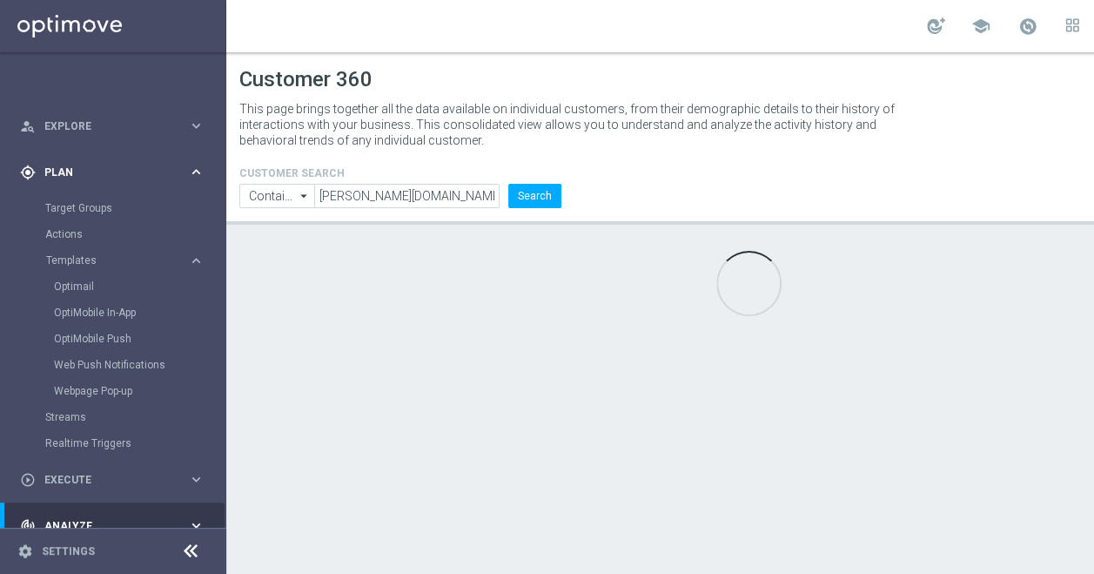
click at [63, 165] on div "gps_fixed Plan" at bounding box center [104, 173] width 168 height 16
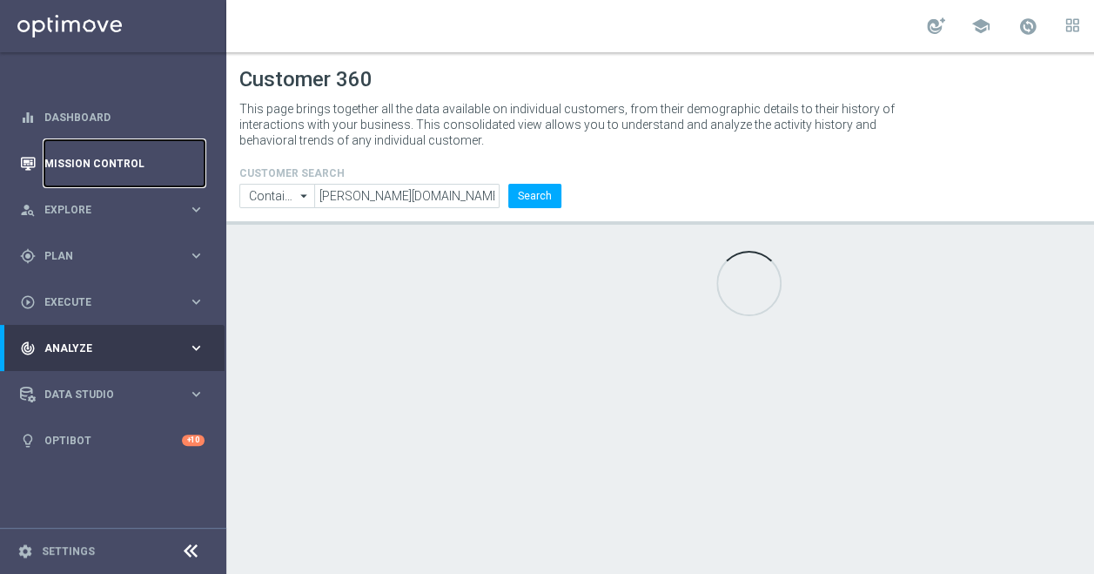
click at [118, 160] on link "Mission Control" at bounding box center [124, 163] width 160 height 46
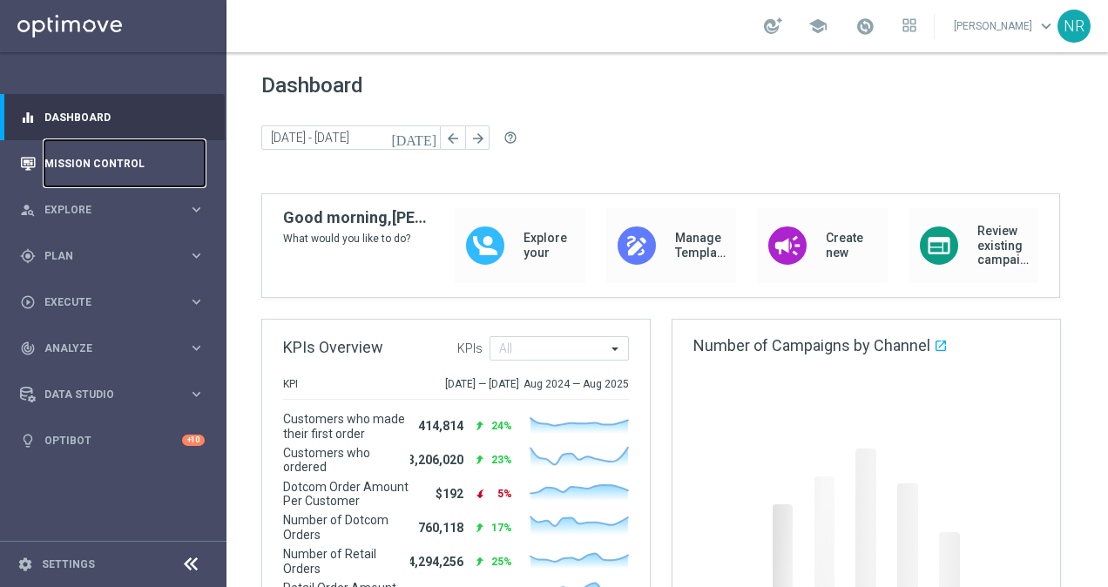
click at [136, 156] on link "Mission Control" at bounding box center [124, 163] width 160 height 46
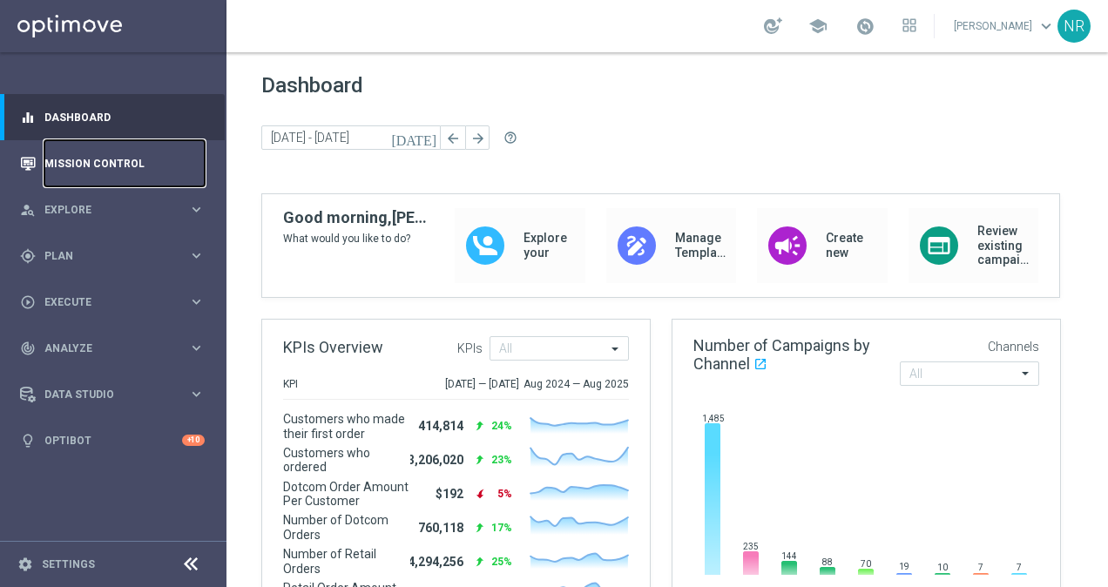
click at [118, 181] on link "Mission Control" at bounding box center [124, 163] width 160 height 46
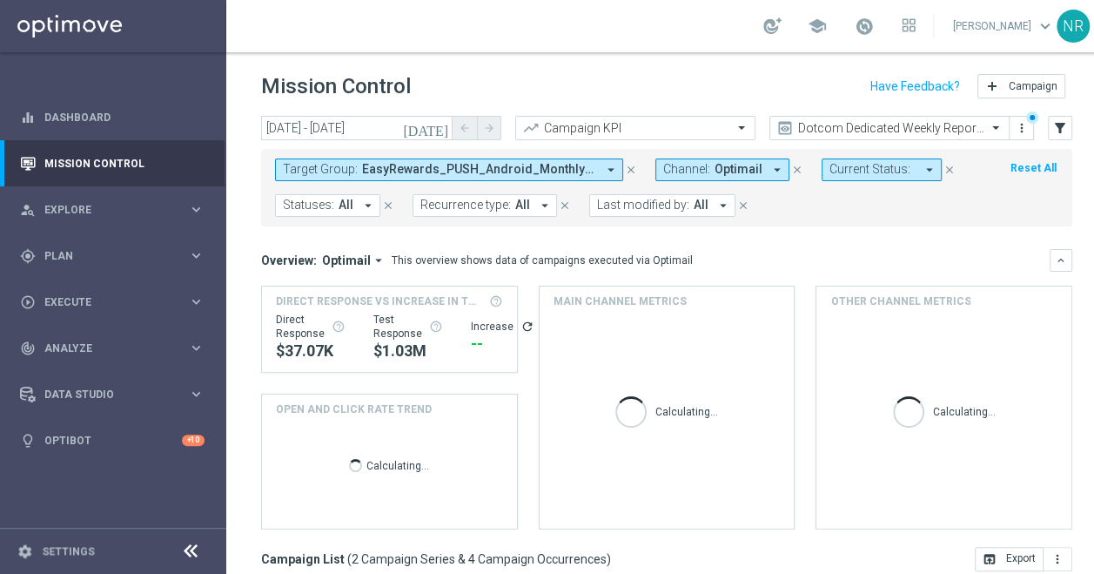
click at [631, 164] on icon "close" at bounding box center [631, 170] width 12 height 12
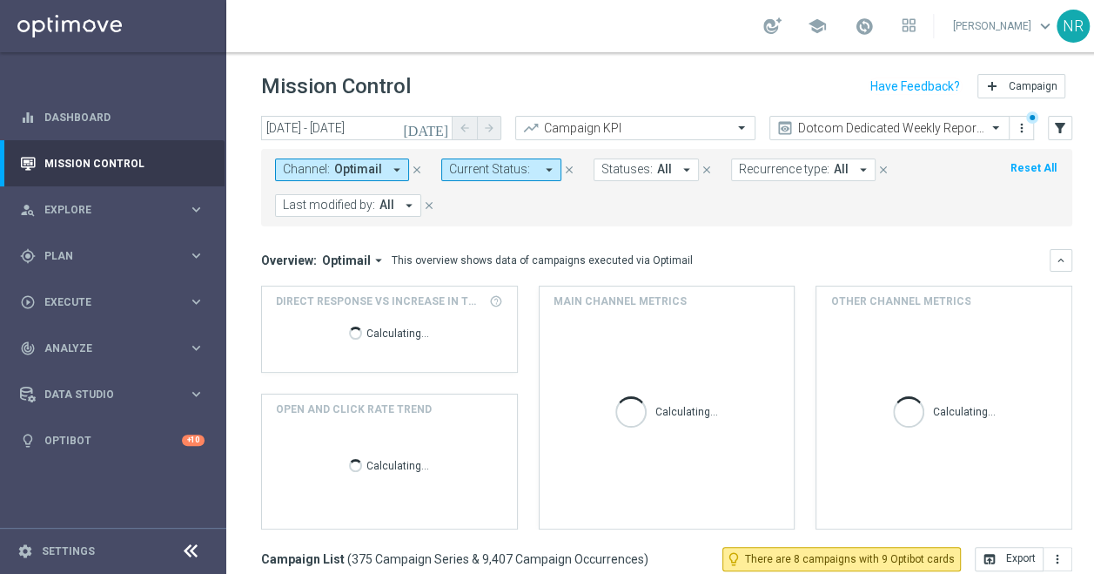
click at [445, 133] on icon "[DATE]" at bounding box center [426, 128] width 47 height 16
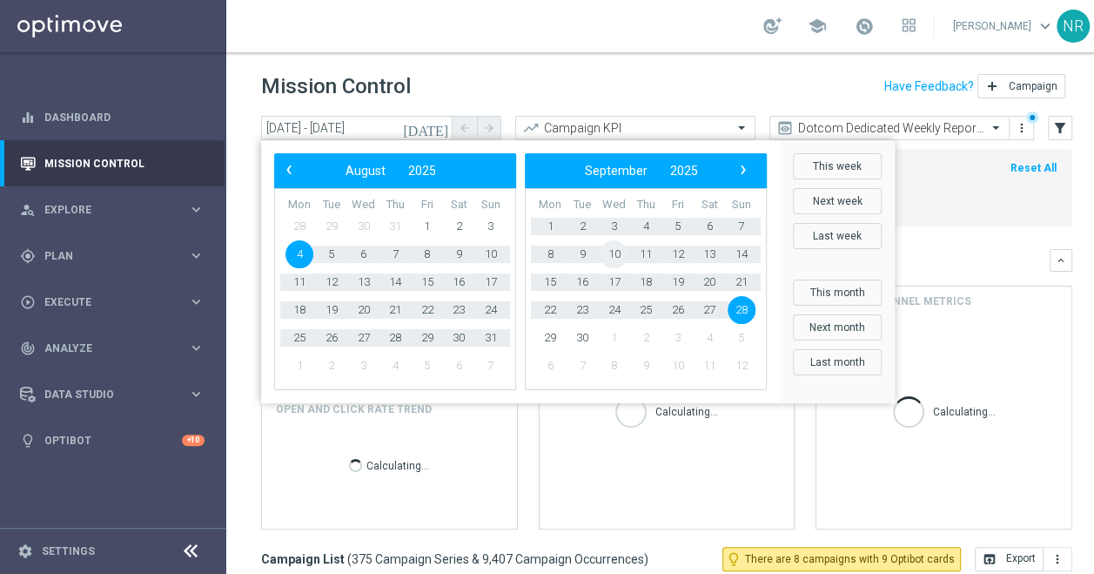
click at [620, 253] on span "10" at bounding box center [614, 254] width 28 height 28
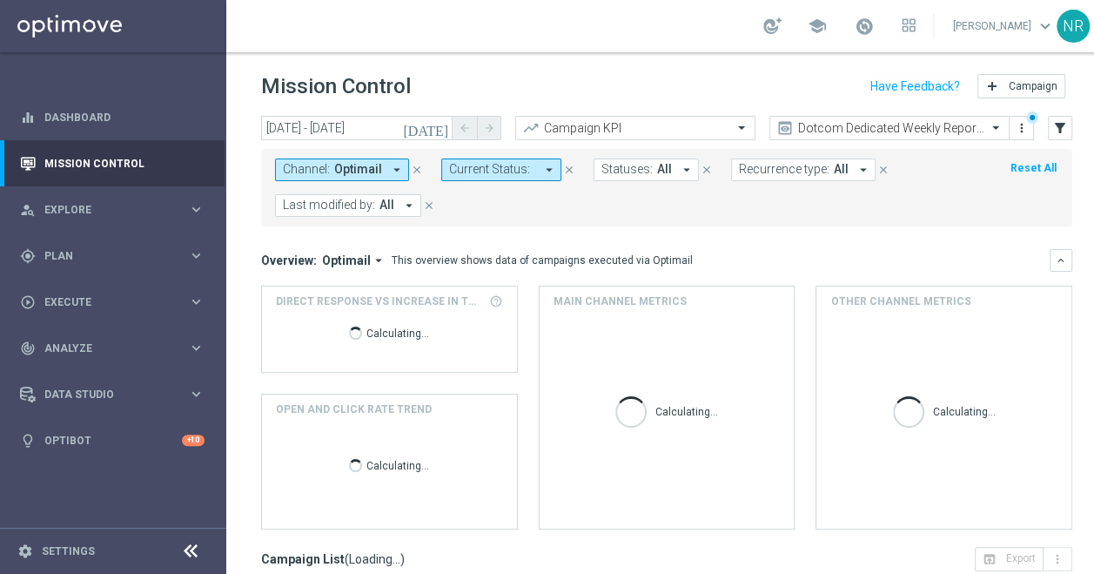
click at [441, 134] on icon "[DATE]" at bounding box center [426, 128] width 47 height 16
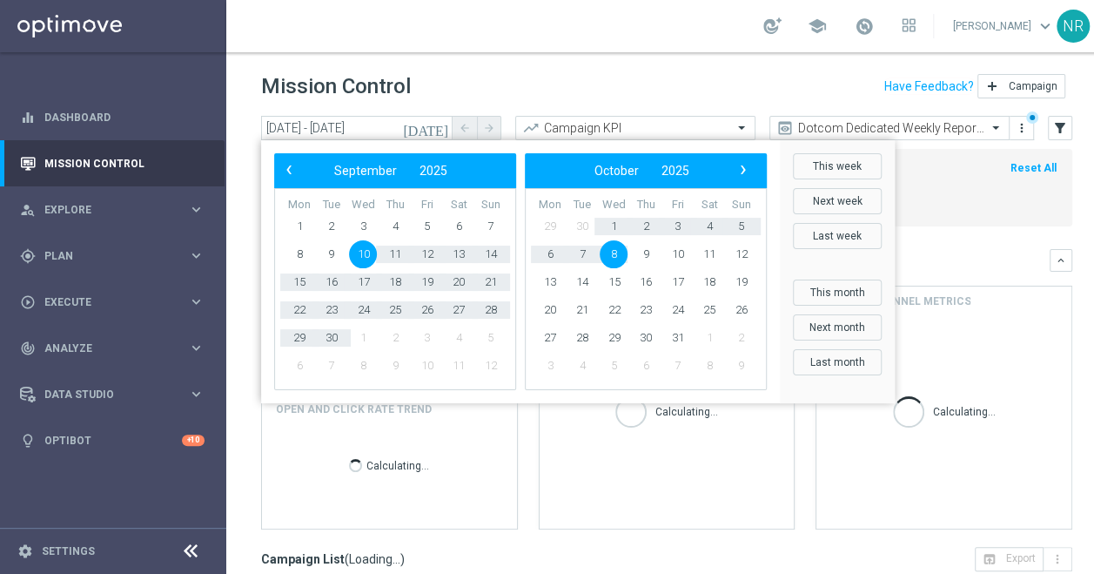
click at [366, 246] on span "10" at bounding box center [363, 254] width 28 height 28
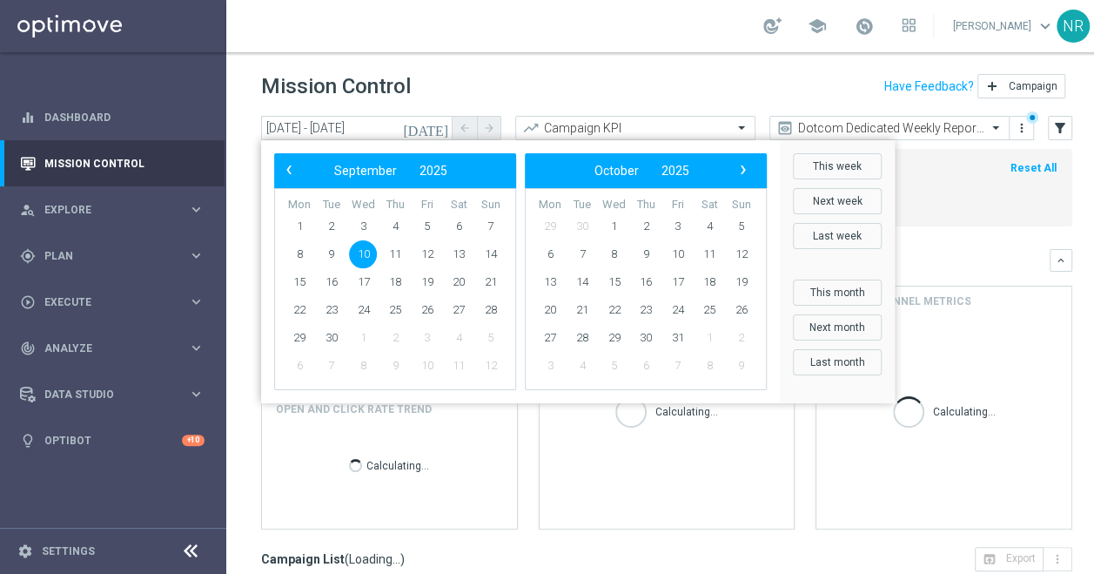
click at [360, 254] on span "10" at bounding box center [363, 254] width 28 height 28
type input "[DATE] - [DATE]"
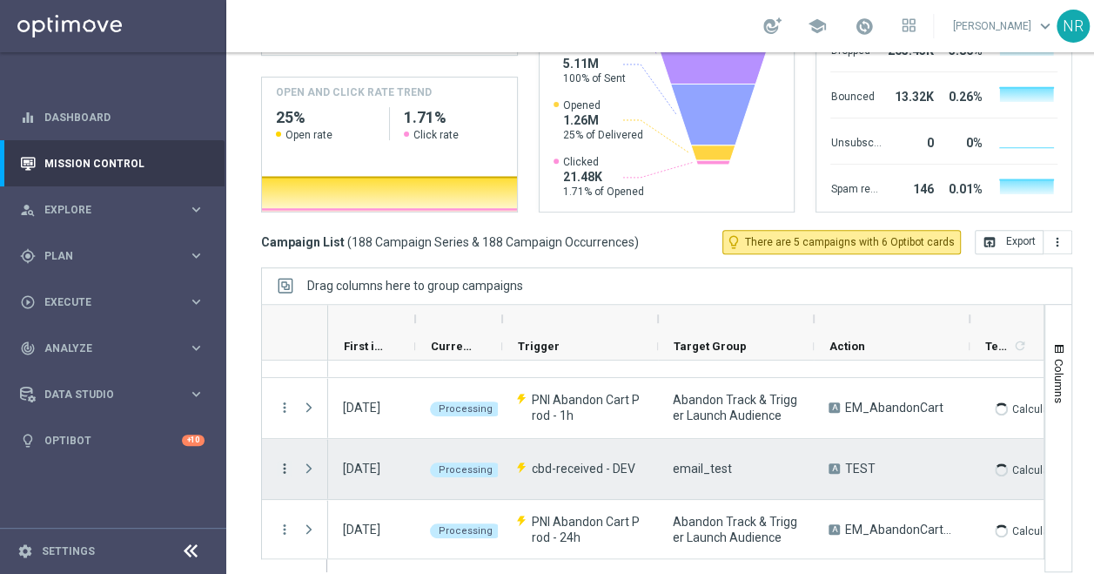
click at [287, 468] on icon "more_vert" at bounding box center [285, 469] width 16 height 16
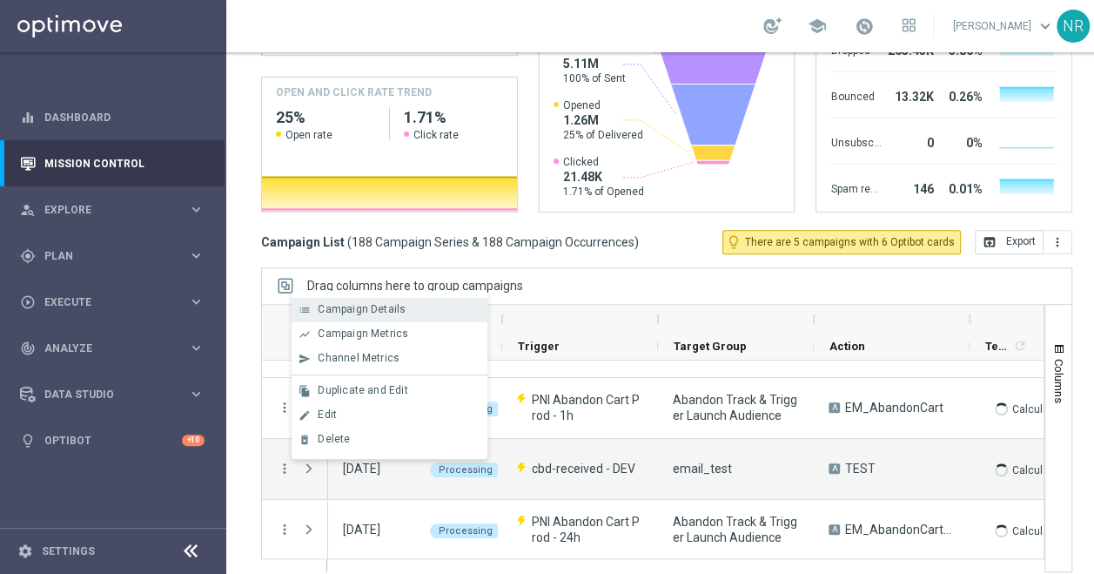
click at [374, 316] on div "list Campaign Details" at bounding box center [390, 310] width 196 height 24
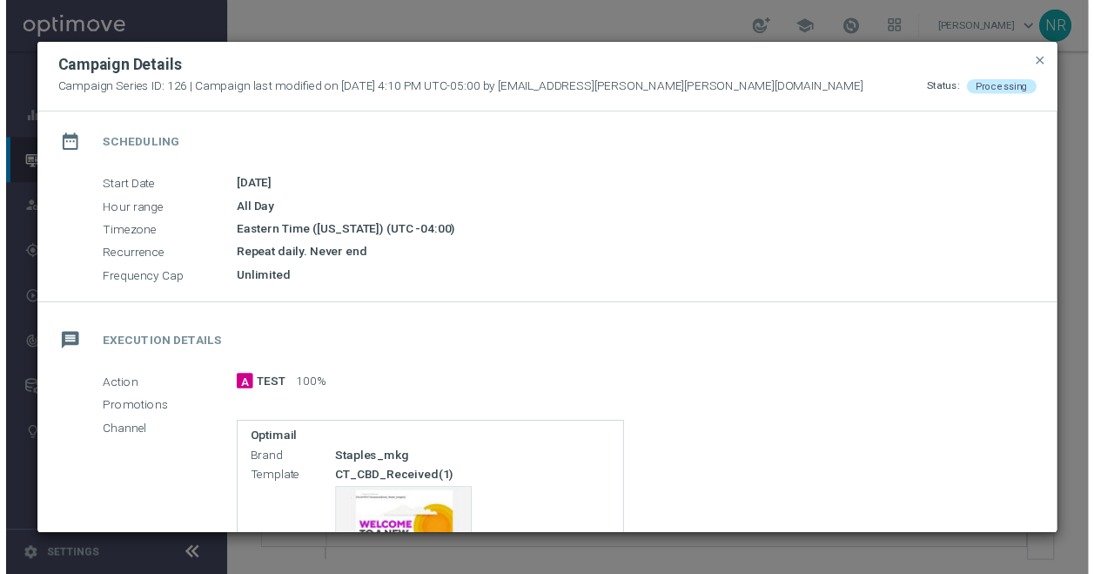
scroll to position [261, 0]
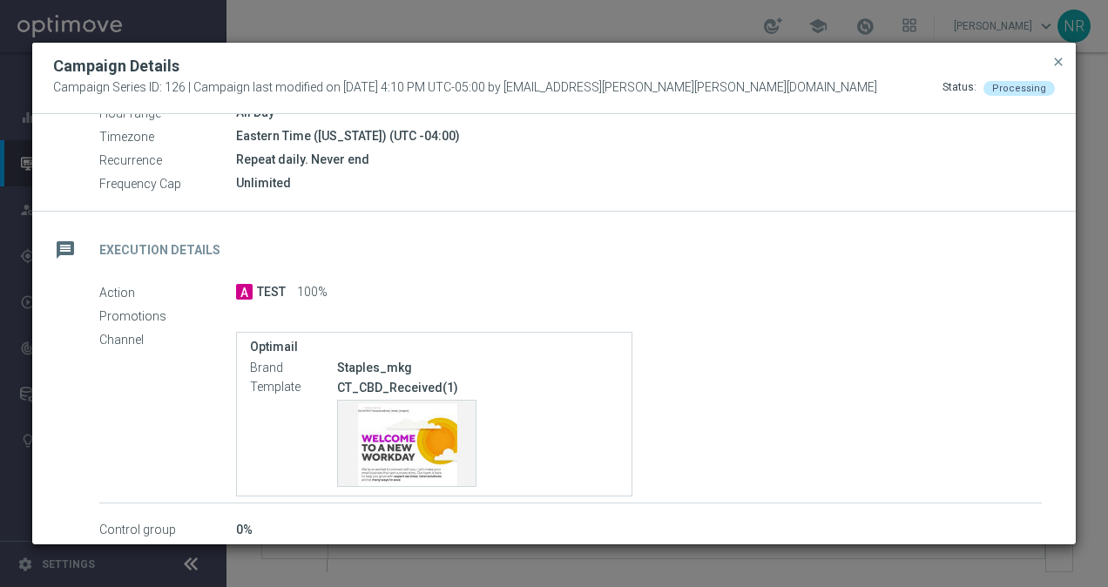
click at [1062, 72] on div "Campaign Details" at bounding box center [553, 66] width 1027 height 21
click at [1054, 66] on span "close" at bounding box center [1058, 62] width 14 height 14
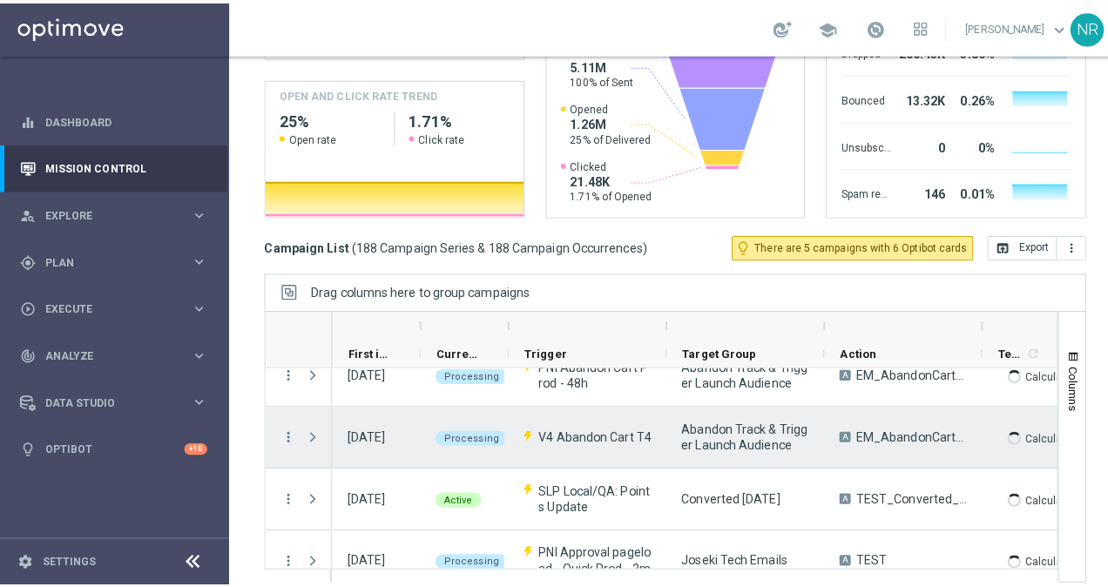
scroll to position [609, 0]
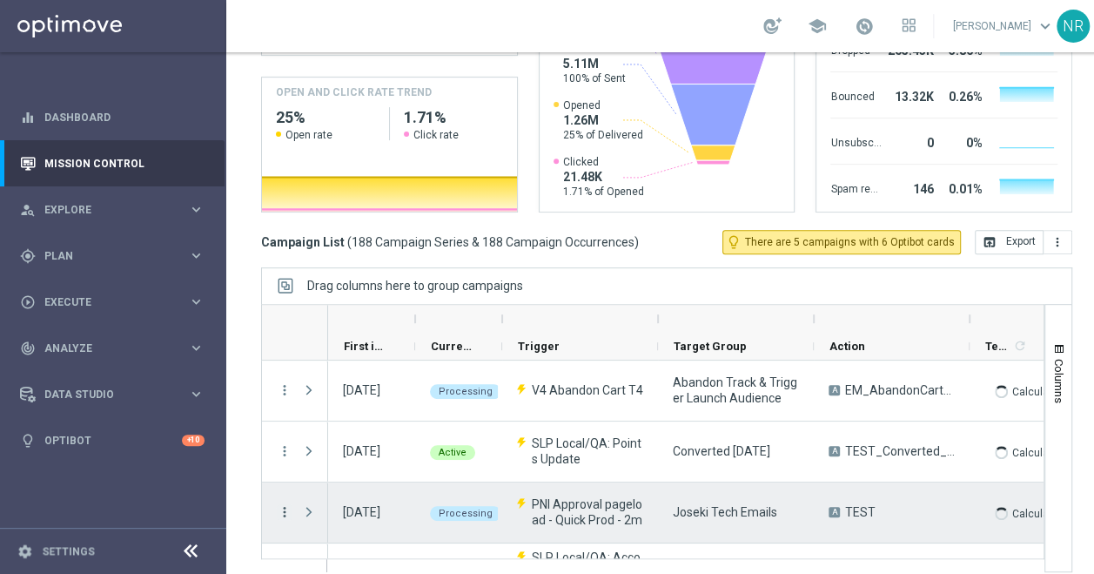
click at [280, 511] on icon "more_vert" at bounding box center [285, 512] width 16 height 16
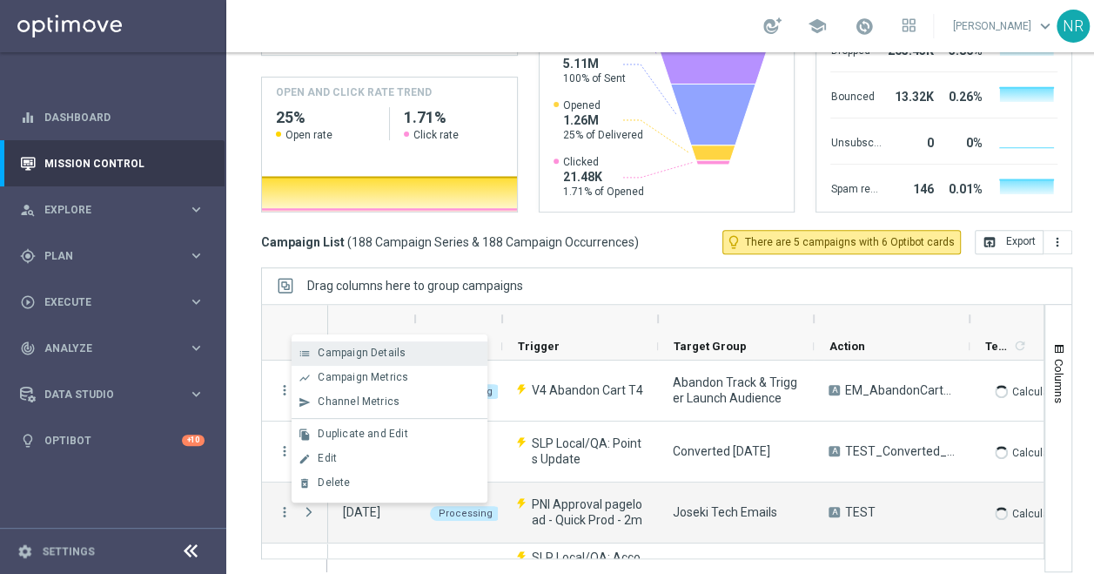
click at [383, 348] on span "Campaign Details" at bounding box center [362, 353] width 88 height 12
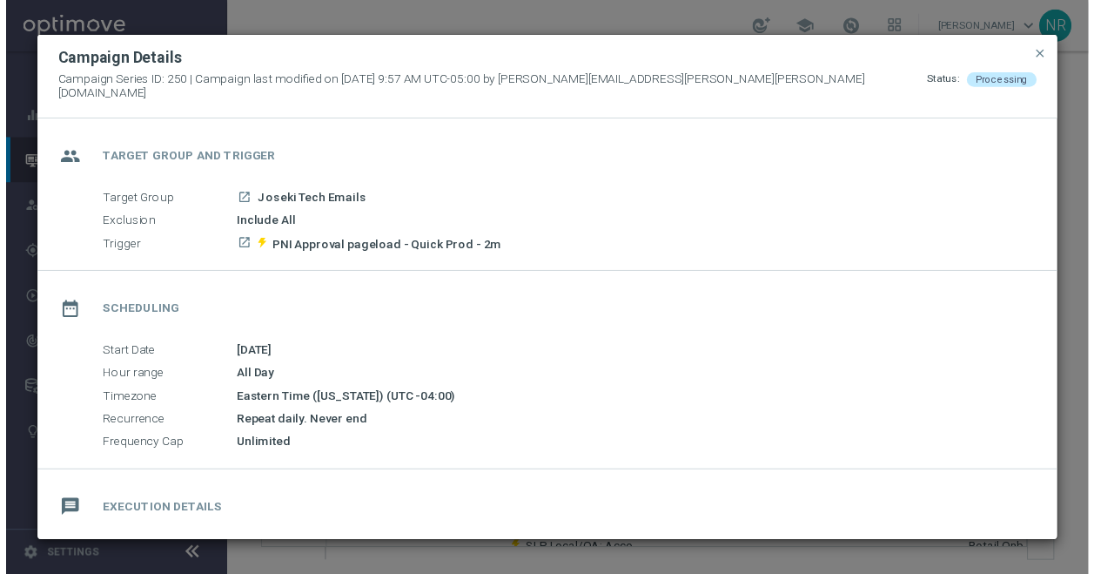
scroll to position [287, 0]
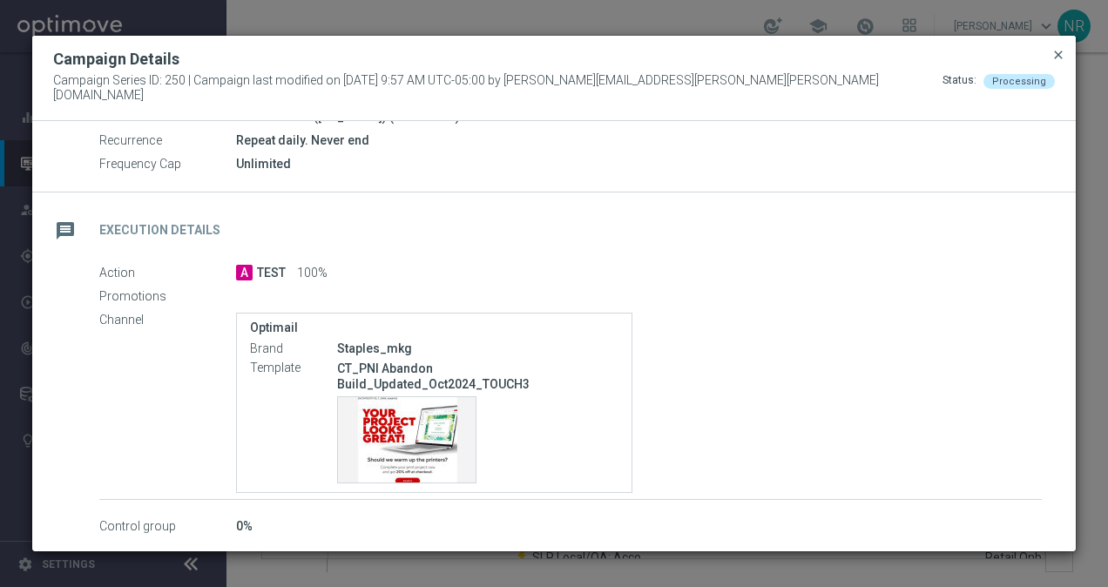
click at [1061, 62] on span "close" at bounding box center [1058, 55] width 14 height 14
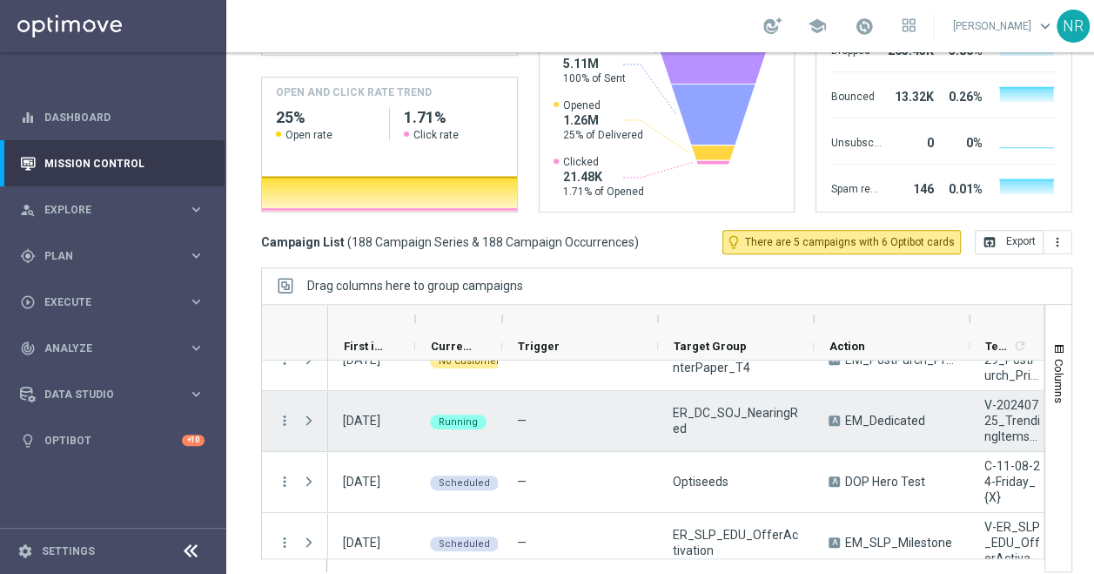
scroll to position [4702, 0]
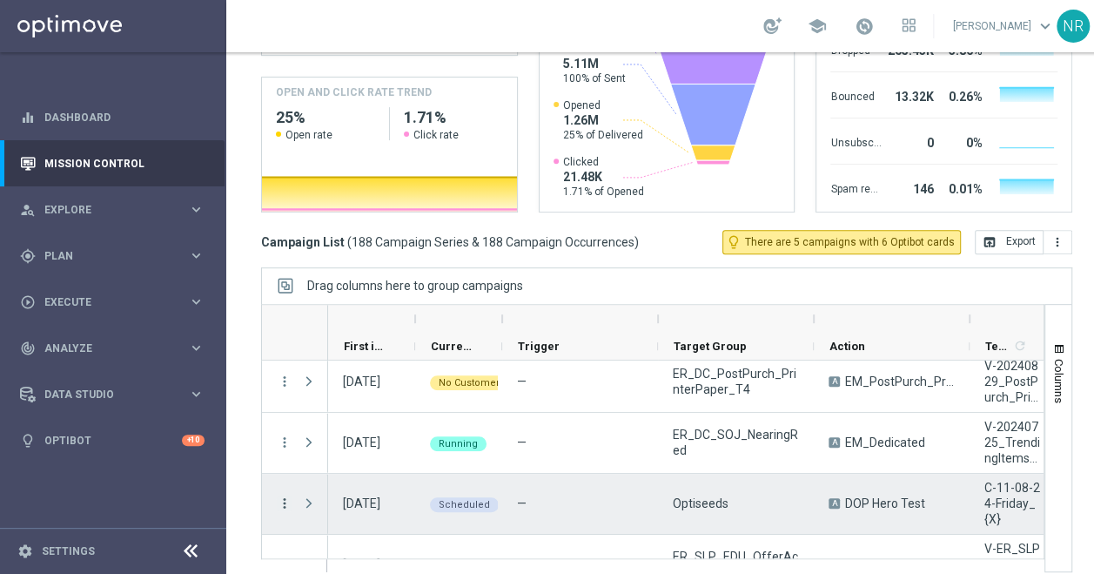
click at [283, 495] on icon "more_vert" at bounding box center [285, 503] width 16 height 16
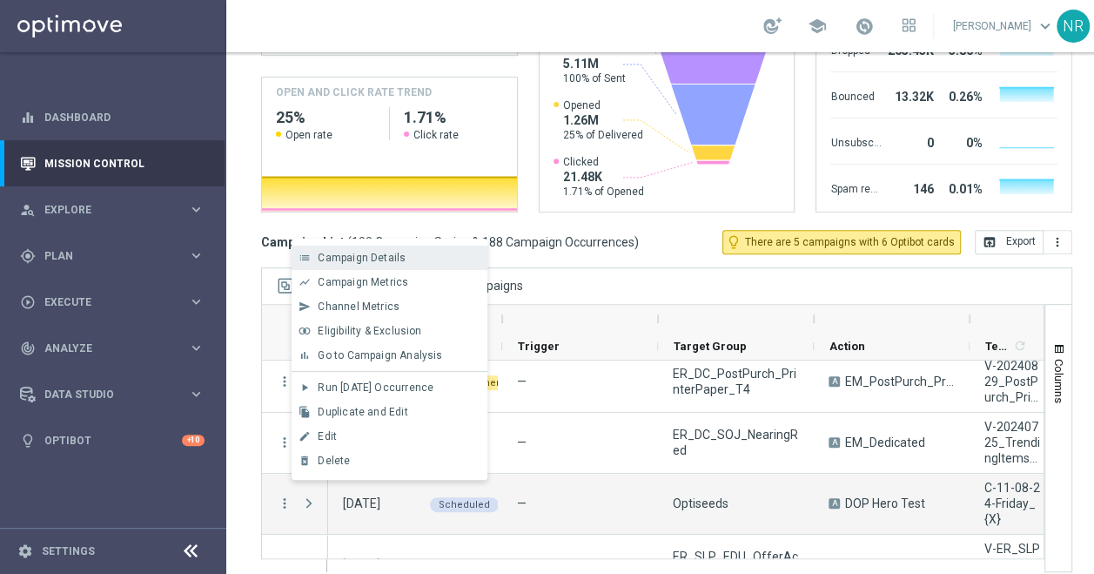
click at [408, 258] on div "Campaign Details" at bounding box center [399, 258] width 162 height 12
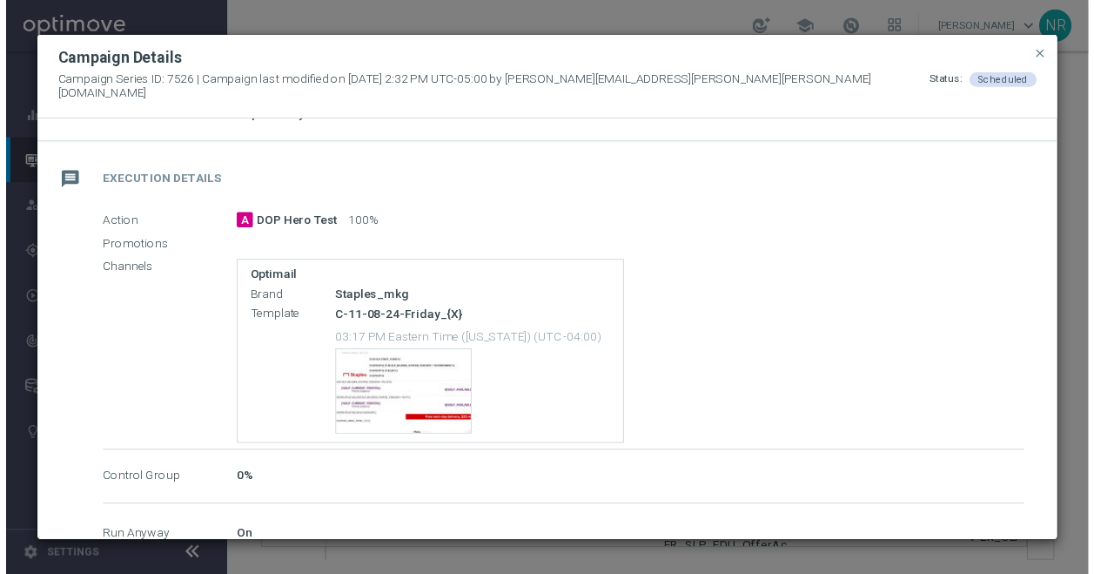
scroll to position [174, 0]
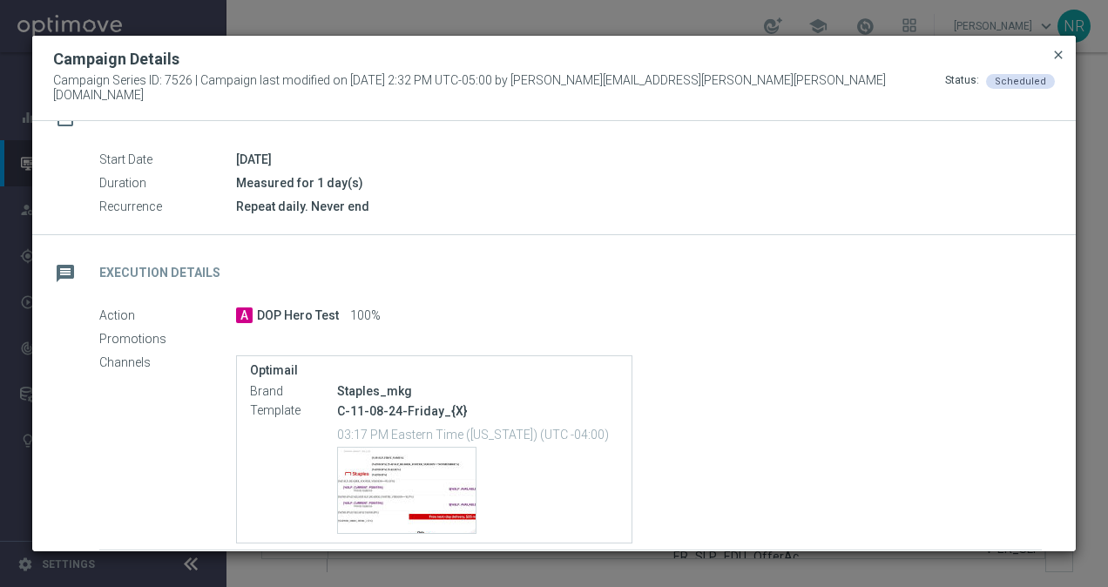
click at [1059, 62] on span "close" at bounding box center [1058, 55] width 14 height 14
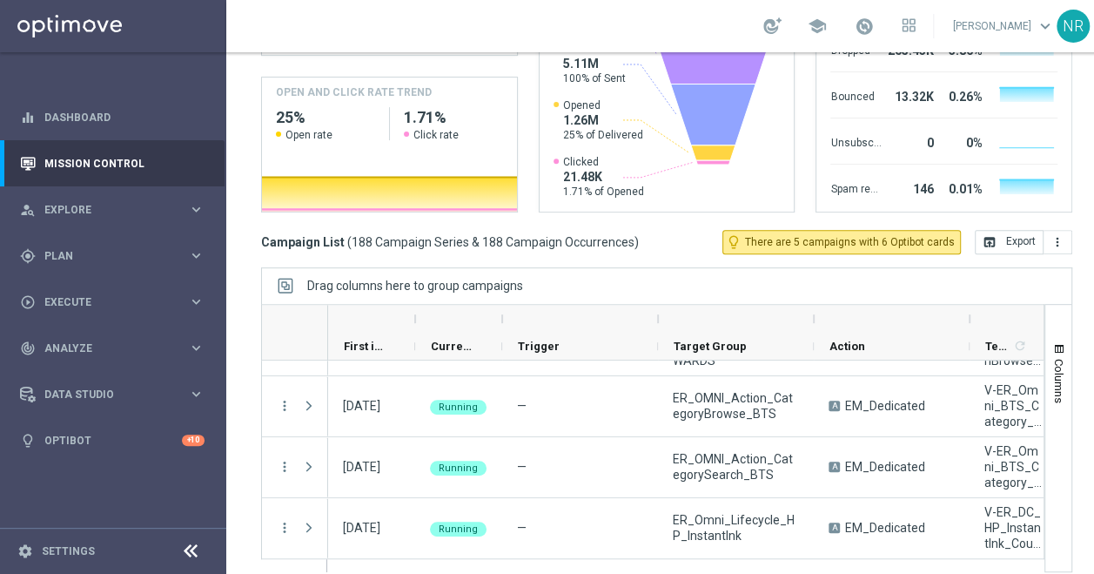
scroll to position [0, 0]
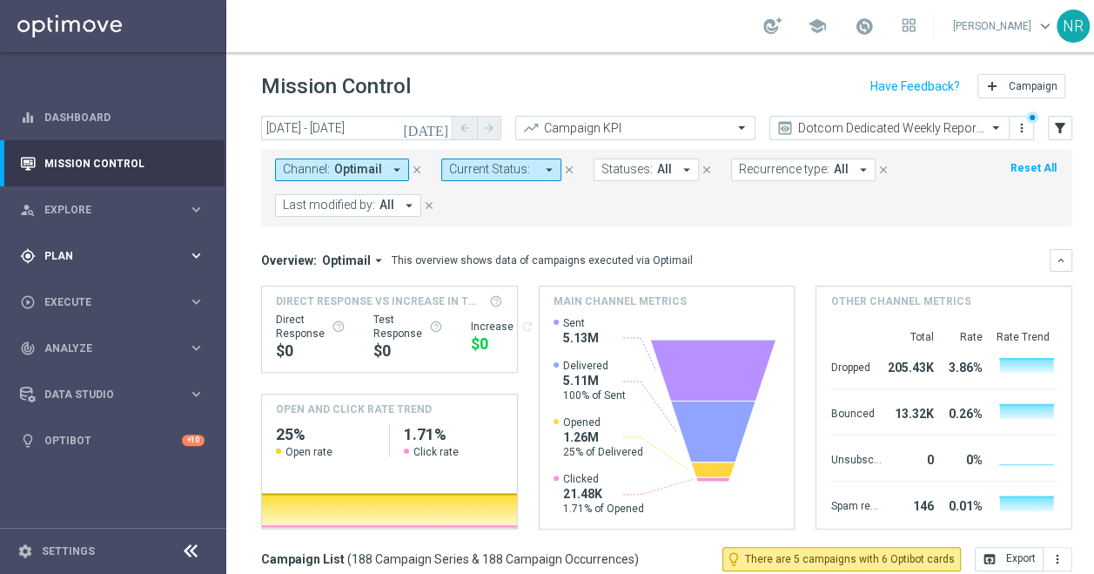
click at [102, 253] on span "Plan" at bounding box center [116, 256] width 144 height 10
click at [92, 436] on span "Execute" at bounding box center [116, 433] width 144 height 10
click at [94, 402] on span "Analyze" at bounding box center [116, 400] width 144 height 10
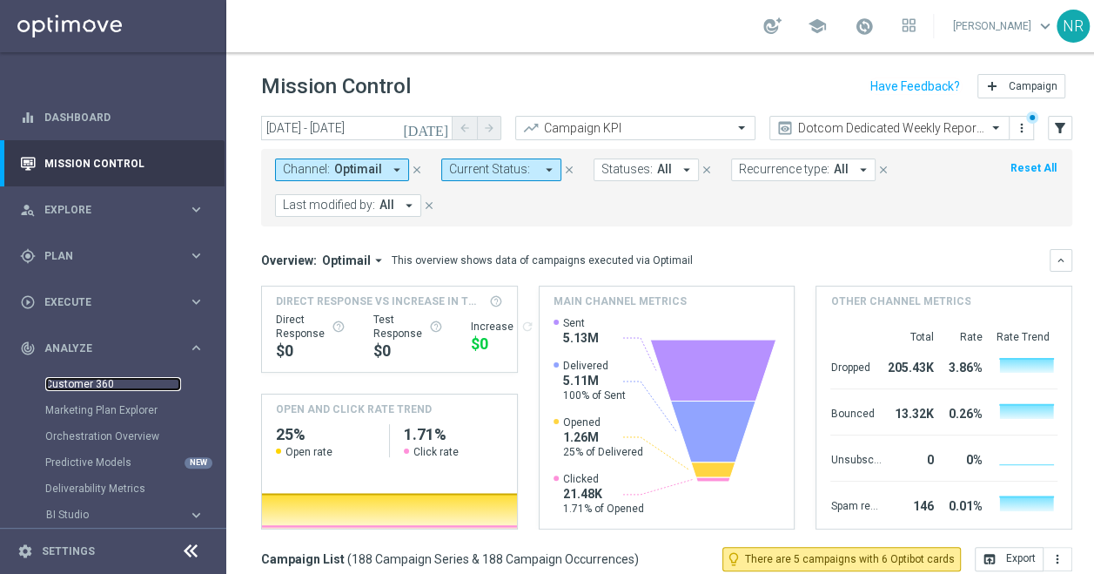
click at [89, 382] on link "Customer 360" at bounding box center [113, 384] width 136 height 14
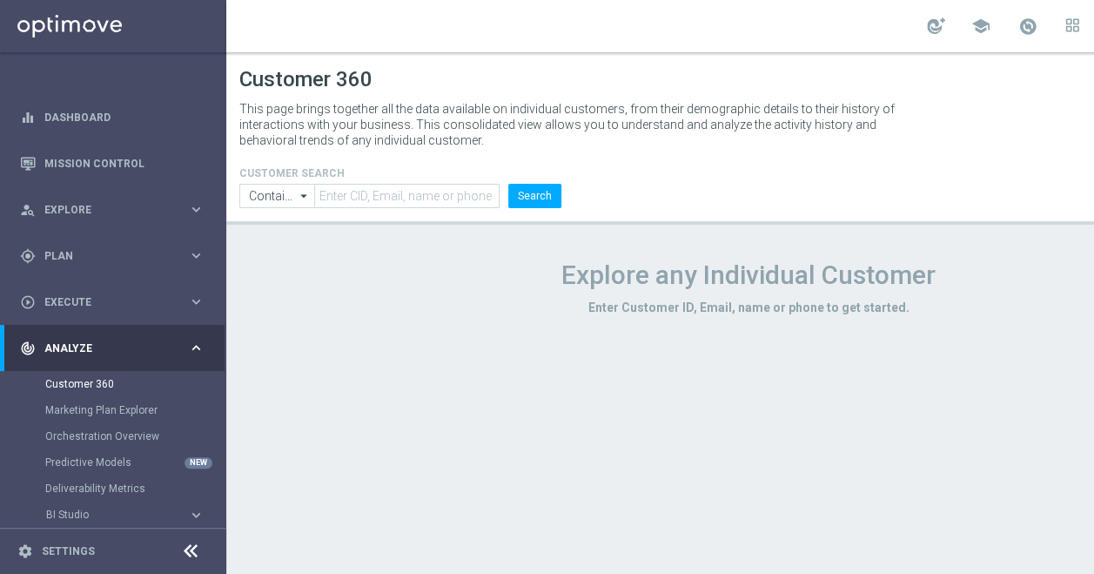
click at [395, 182] on form "CUSTOMER SEARCH Contains Contains arrow_drop_down Drag here to set row groups D…" at bounding box center [400, 187] width 322 height 41
click at [394, 203] on input "text" at bounding box center [406, 196] width 185 height 24
type input "[PERSON_NAME][DOMAIN_NAME]"
click at [564, 190] on li "Search" at bounding box center [535, 196] width 62 height 24
click at [560, 190] on button "Search" at bounding box center [534, 196] width 53 height 24
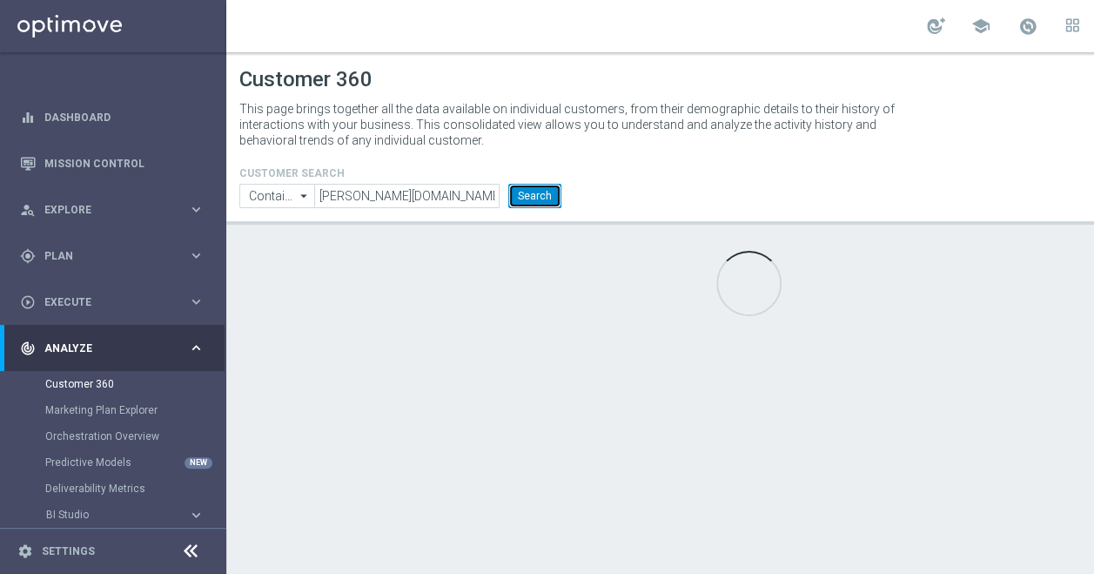
click at [560, 190] on button "Search" at bounding box center [534, 196] width 53 height 24
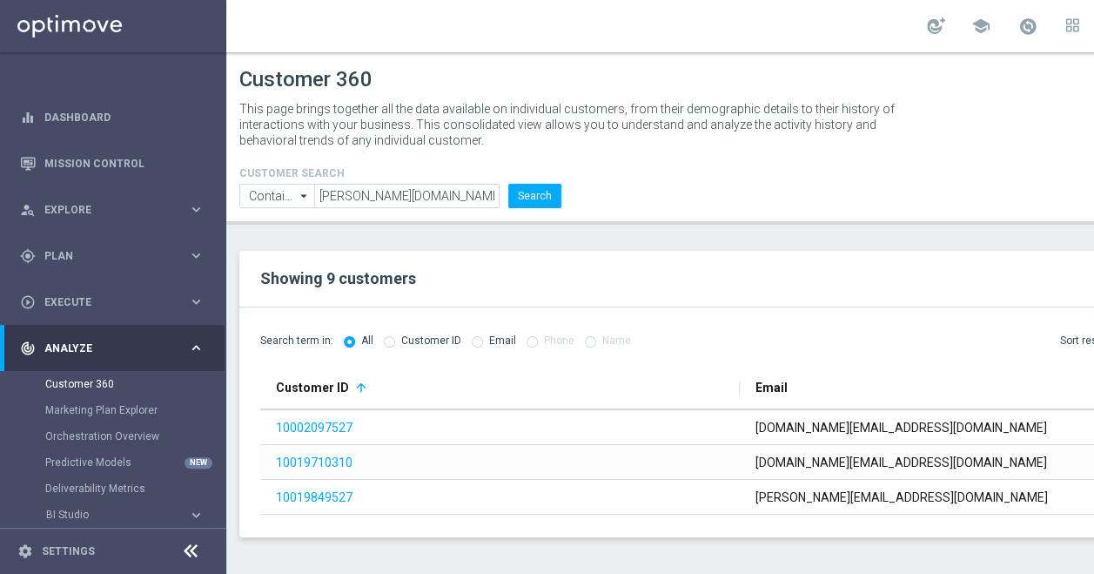
click at [1078, 116] on div "This page brings together all the data available on individual customers, from …" at bounding box center [748, 125] width 1045 height 56
click at [1010, 379] on div "Email" at bounding box center [970, 388] width 428 height 44
type input "Email"
click at [1050, 164] on div "CUSTOMER SEARCH Contains Contains arrow_drop_down Drag here to set row groups D…" at bounding box center [748, 180] width 1045 height 56
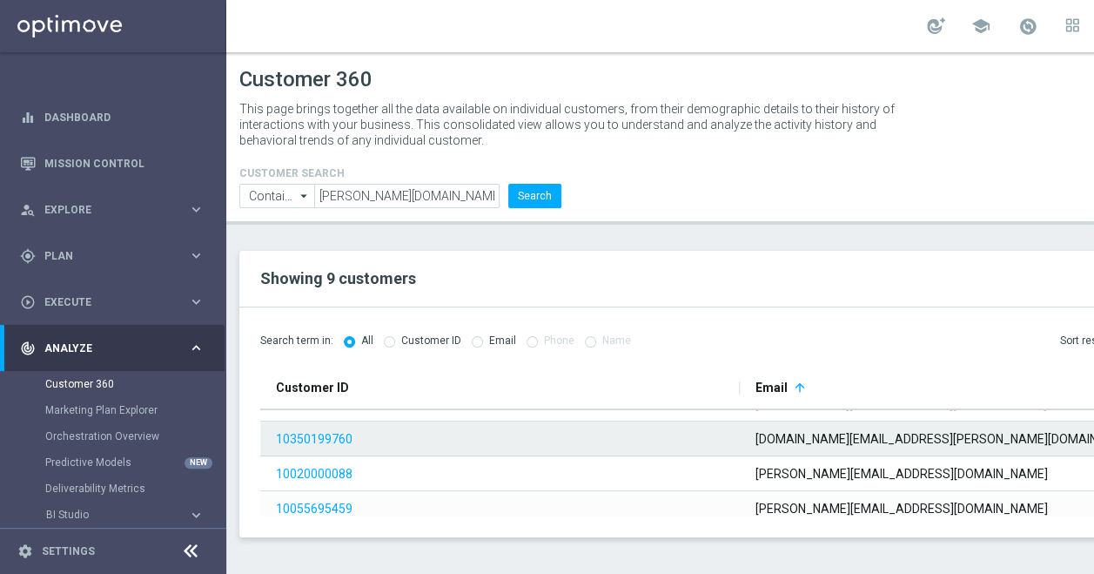
scroll to position [174, 0]
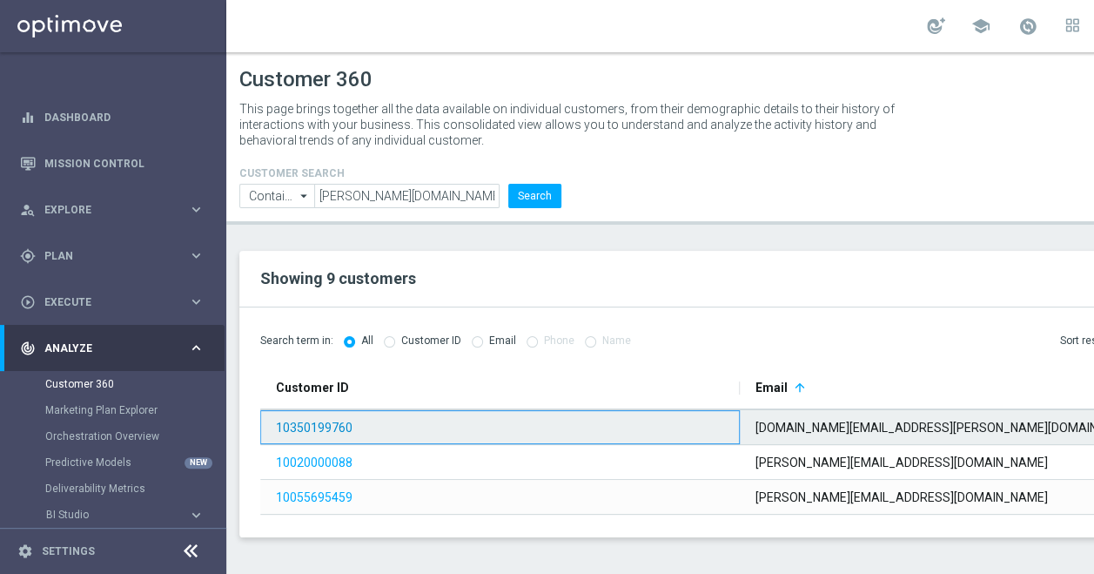
click at [321, 425] on link "10350199760" at bounding box center [314, 428] width 77 height 14
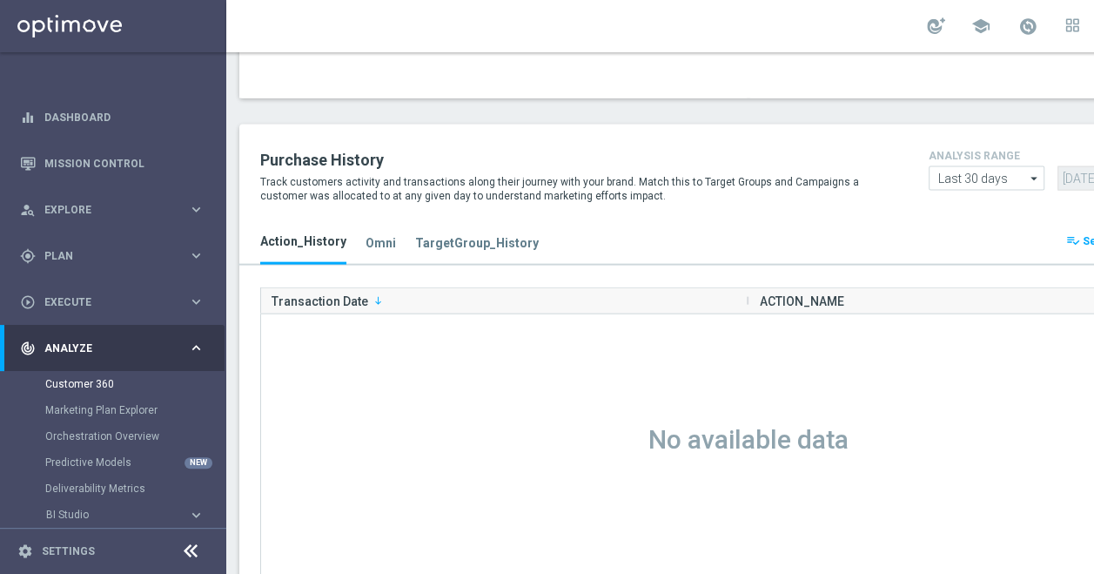
scroll to position [1916, 0]
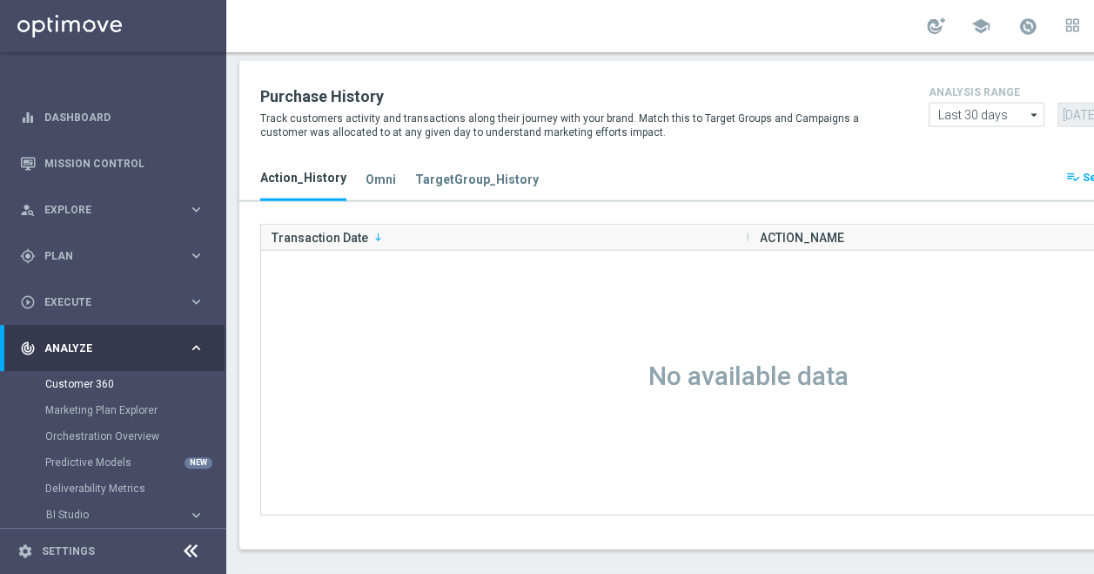
click at [446, 173] on h3 "TargetGroup_History" at bounding box center [477, 180] width 124 height 16
click at [388, 177] on h3 "Omni" at bounding box center [381, 180] width 30 height 16
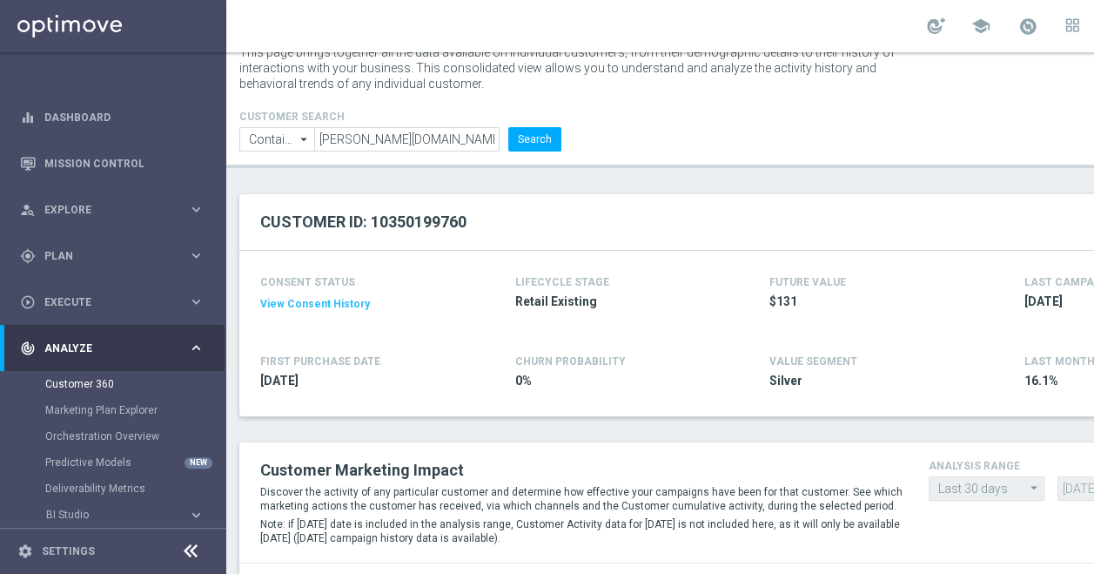
scroll to position [100, 0]
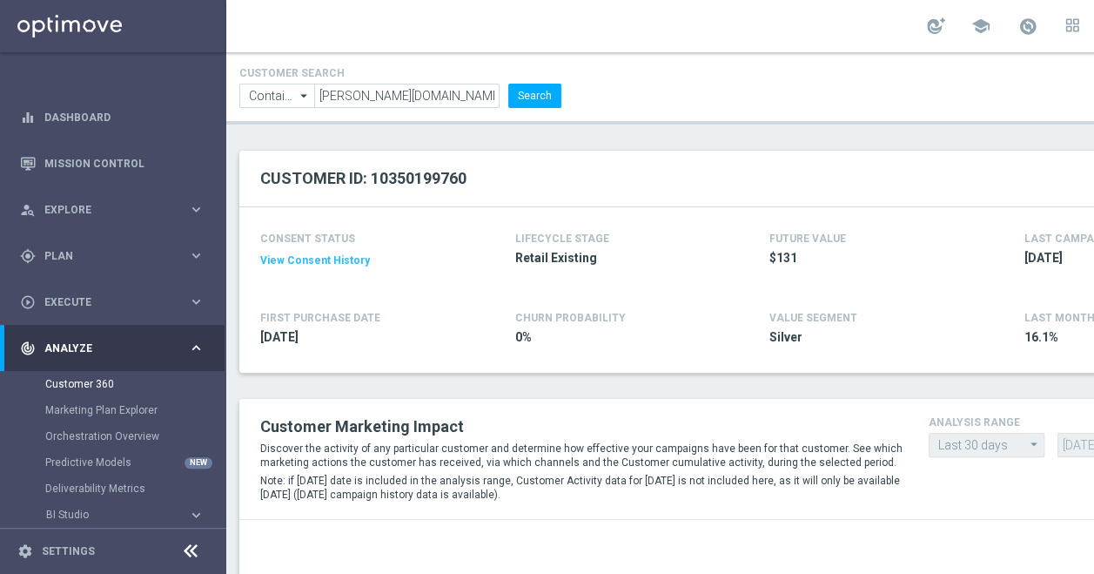
click at [866, 130] on div "Customer 360 This page brings together all the data available on individual cus…" at bounding box center [748, 313] width 1045 height 522
